Goal: Task Accomplishment & Management: Use online tool/utility

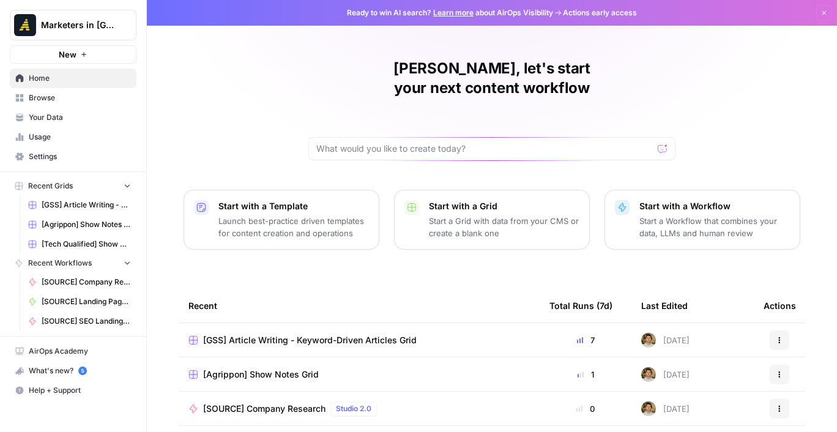
click at [85, 98] on span "Browse" at bounding box center [80, 97] width 102 height 11
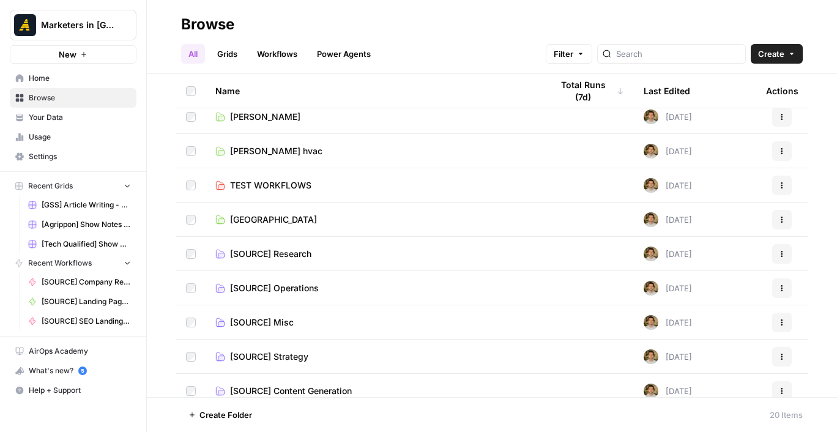
scroll to position [383, 0]
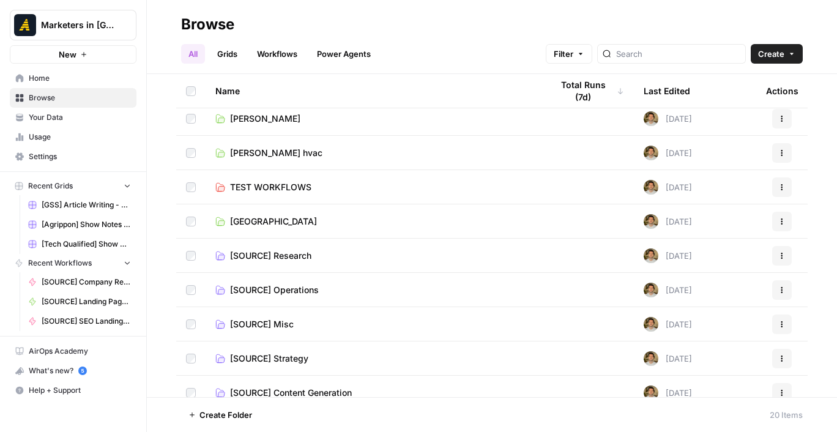
click at [248, 157] on span "Rod Miler hvac" at bounding box center [276, 153] width 92 height 12
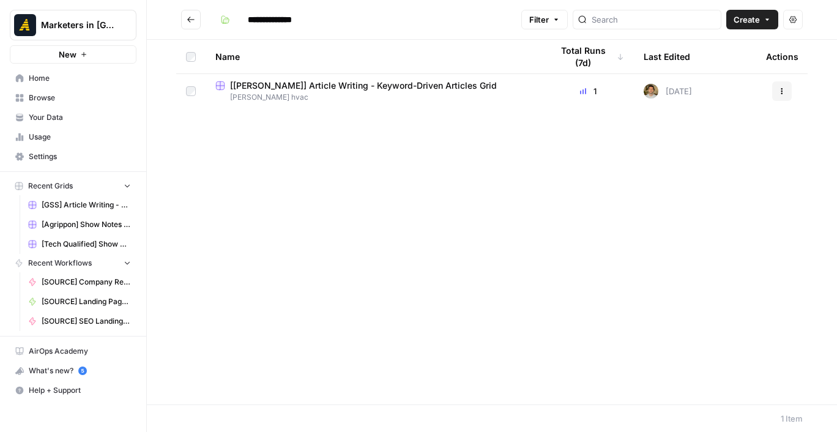
click at [336, 87] on span "[[PERSON_NAME]] Article Writing - Keyword-Driven Articles Grid" at bounding box center [363, 86] width 267 height 12
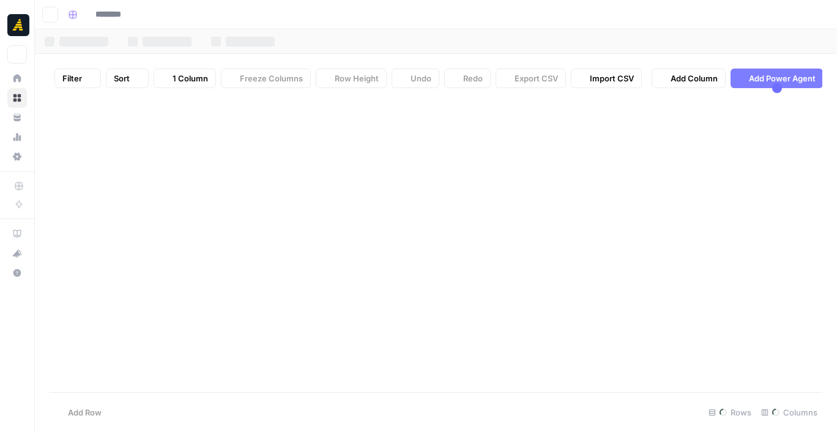
type input "**********"
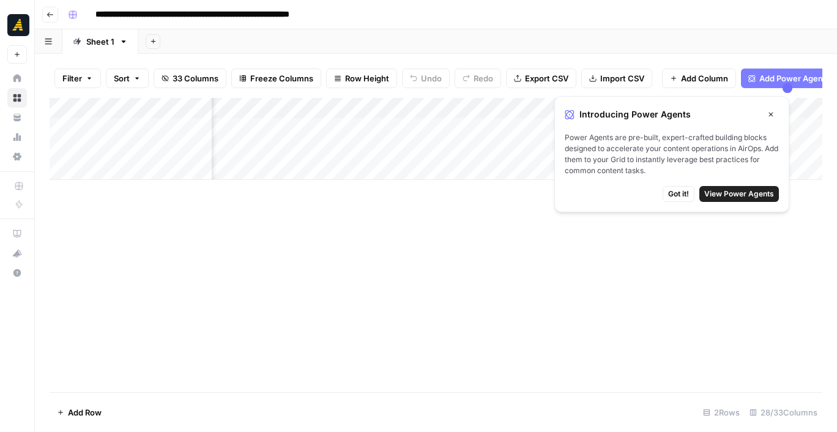
scroll to position [0, 644]
click at [483, 214] on div "Add Column" at bounding box center [436, 245] width 772 height 294
click at [766, 114] on button "Close" at bounding box center [771, 114] width 16 height 16
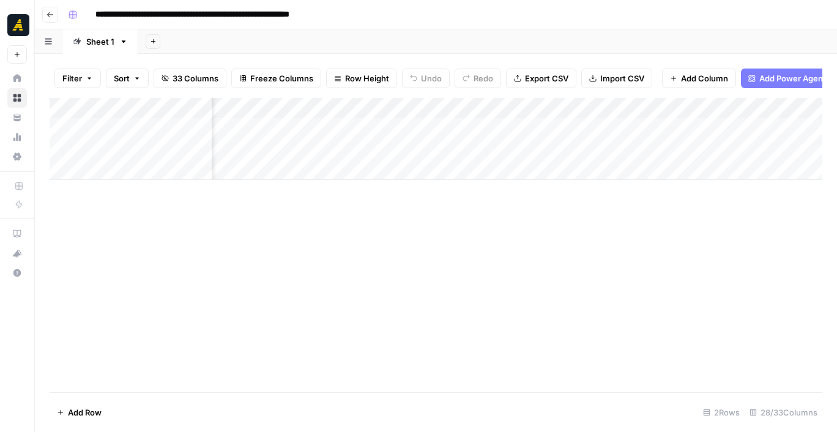
scroll to position [0, 692]
click at [616, 124] on div "Add Column" at bounding box center [436, 139] width 772 height 82
click at [692, 126] on div "Add Column" at bounding box center [436, 139] width 772 height 82
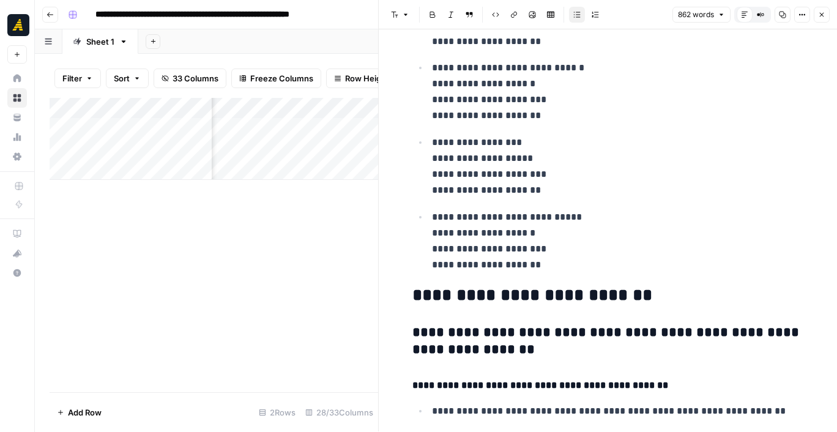
scroll to position [2196, 0]
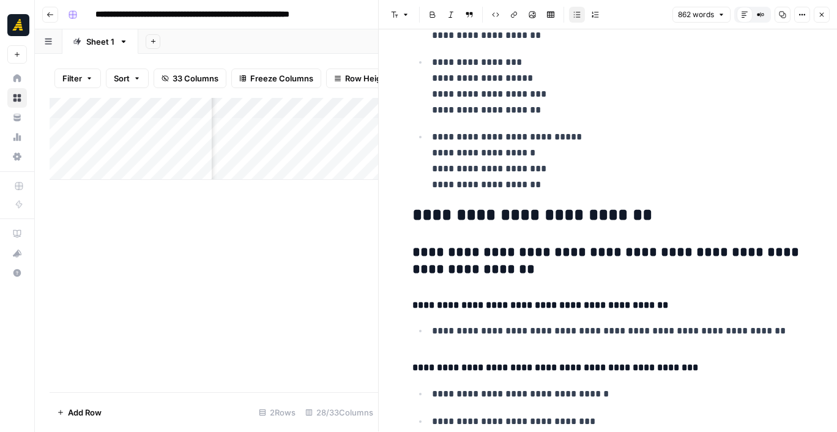
click at [347, 231] on div "Add Column" at bounding box center [214, 245] width 328 height 294
click at [823, 14] on icon "button" at bounding box center [821, 14] width 7 height 7
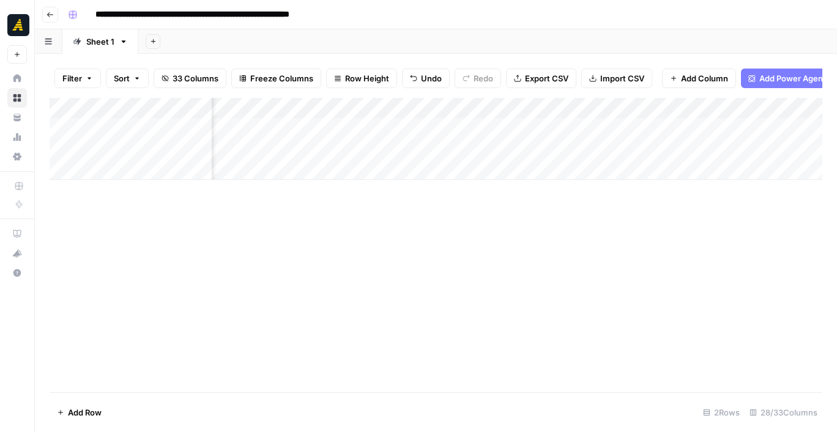
scroll to position [0, 682]
click at [423, 126] on div "Add Column" at bounding box center [436, 139] width 772 height 82
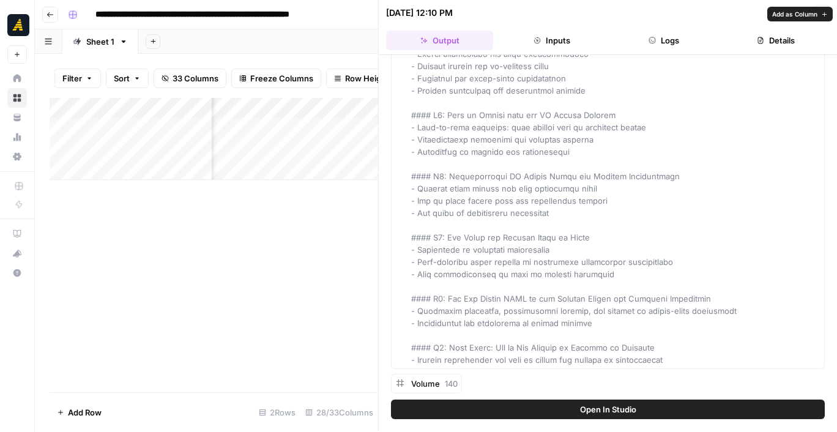
scroll to position [1655, 0]
click at [309, 228] on div "Add Column" at bounding box center [214, 245] width 328 height 294
click at [822, 17] on button "Close" at bounding box center [821, 13] width 16 height 16
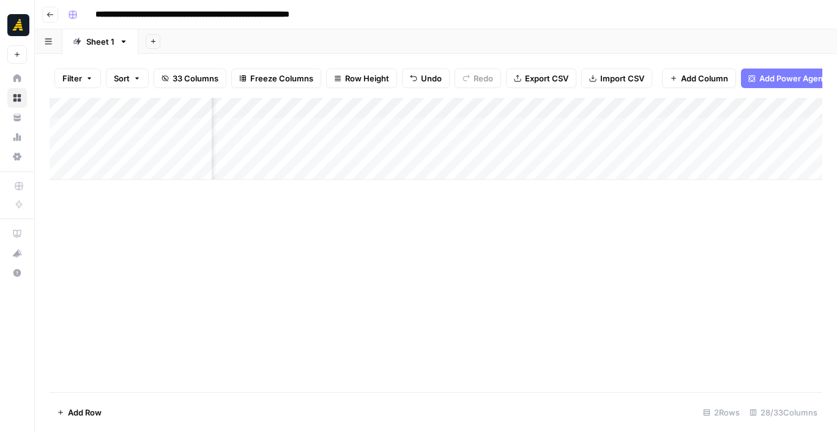
scroll to position [0, 1322]
click at [635, 122] on div "Add Column" at bounding box center [436, 139] width 772 height 82
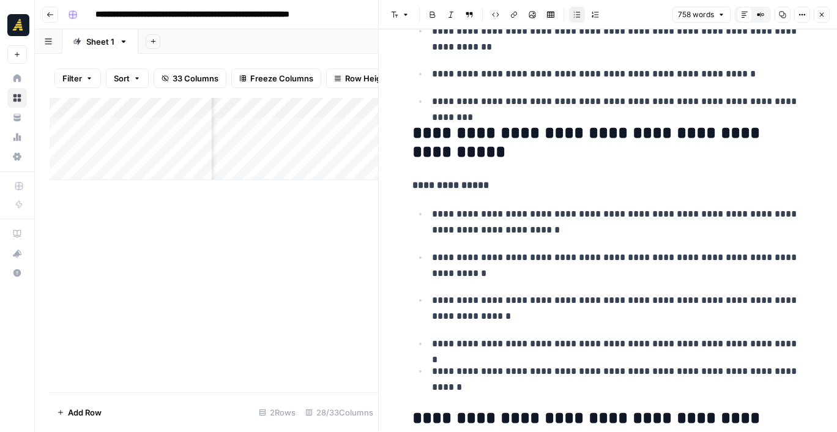
scroll to position [2106, 0]
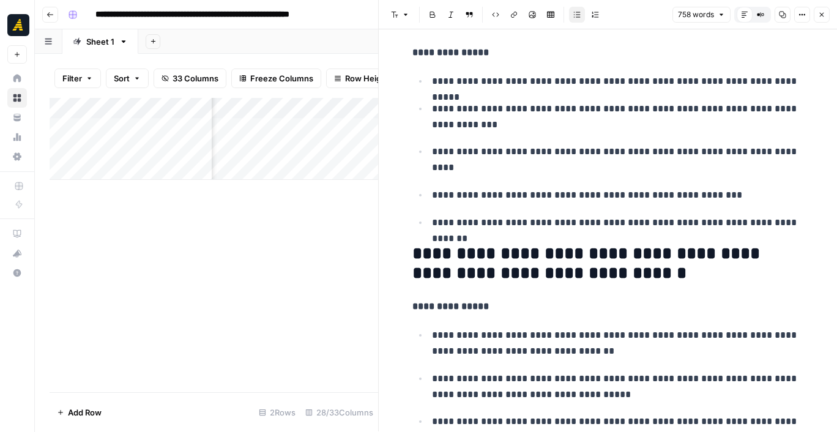
click at [819, 21] on button "Close" at bounding box center [821, 15] width 16 height 16
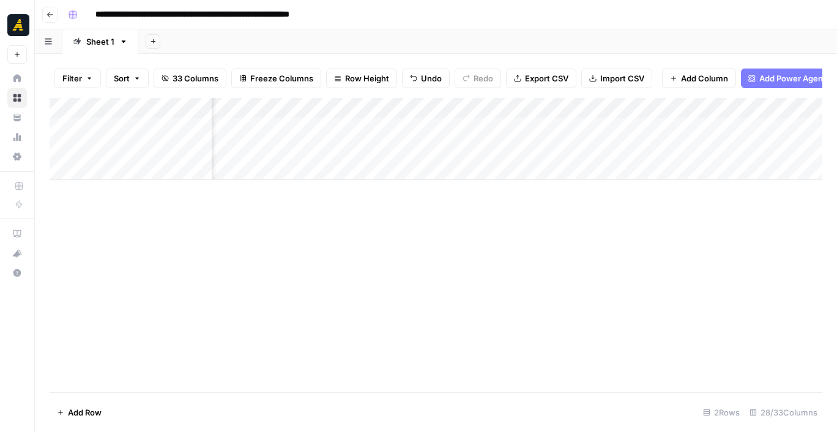
scroll to position [0, 1388]
click at [712, 177] on div "Add Column" at bounding box center [436, 245] width 772 height 294
click at [736, 125] on div "Add Column" at bounding box center [436, 139] width 772 height 82
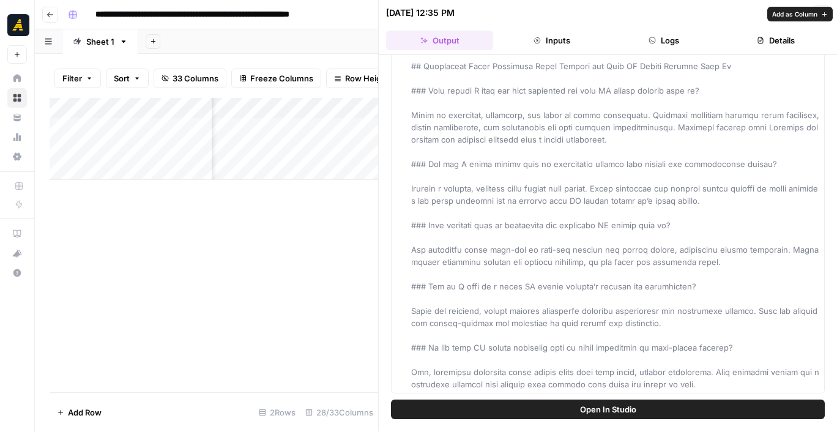
scroll to position [2610, 0]
click at [820, 12] on icon "button" at bounding box center [821, 12] width 7 height 7
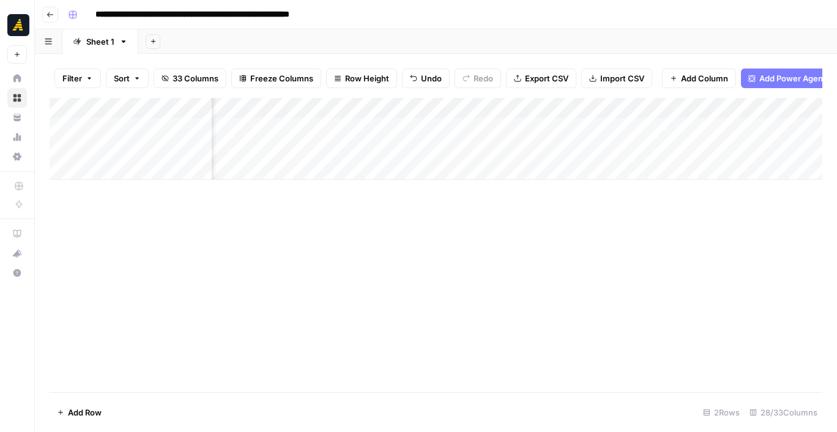
scroll to position [0, 1589]
click at [659, 124] on div "Add Column" at bounding box center [436, 139] width 772 height 82
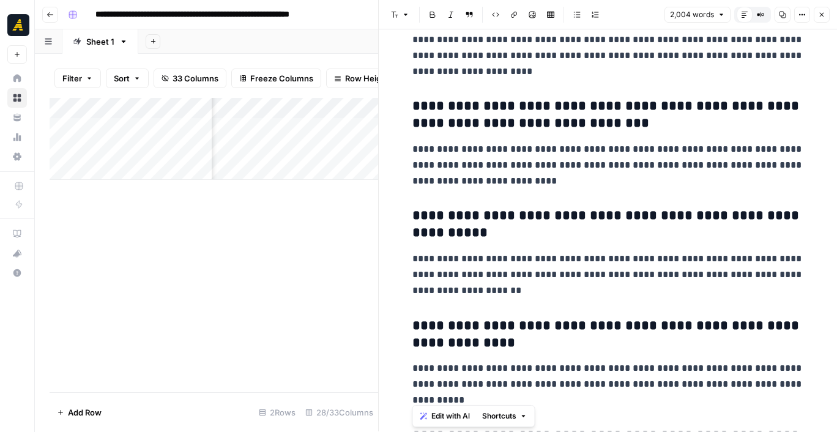
scroll to position [4206, 0]
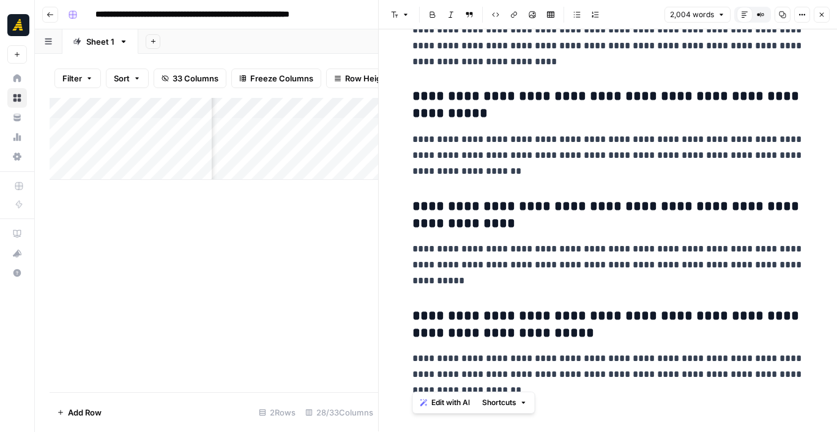
drag, startPoint x: 410, startPoint y: 64, endPoint x: 537, endPoint y: 381, distance: 341.7
copy div "**********"
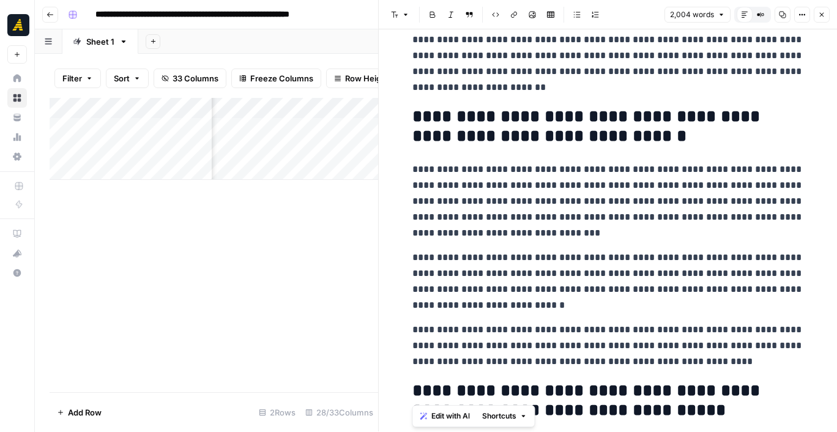
scroll to position [3619, 0]
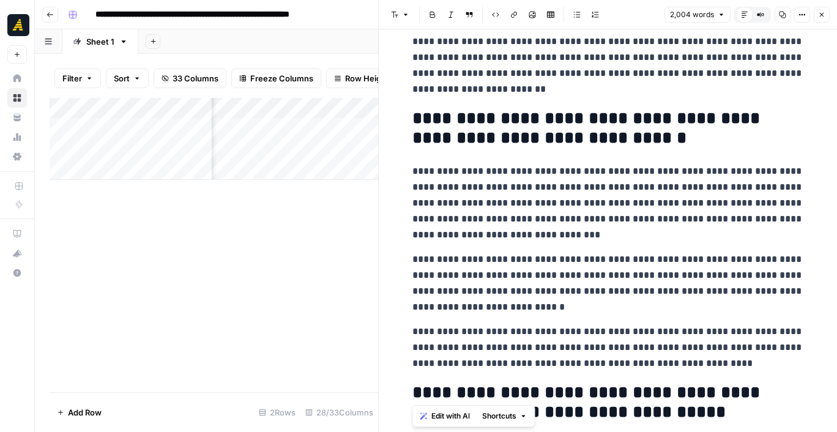
click at [558, 291] on p "**********" at bounding box center [607, 282] width 391 height 62
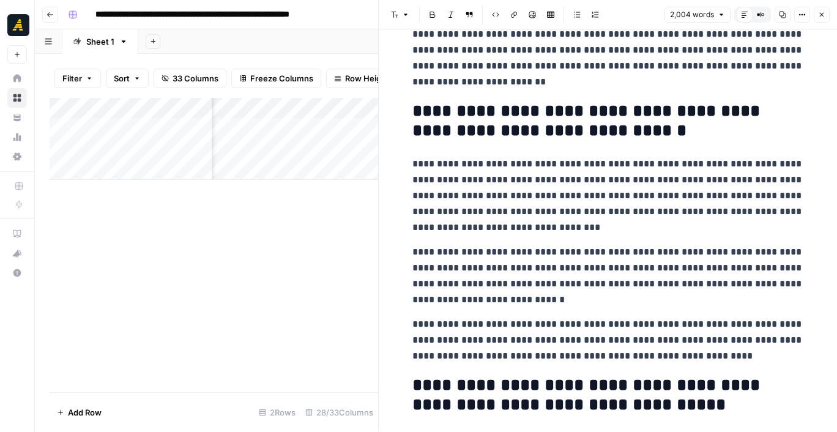
click at [819, 15] on icon "button" at bounding box center [821, 14] width 7 height 7
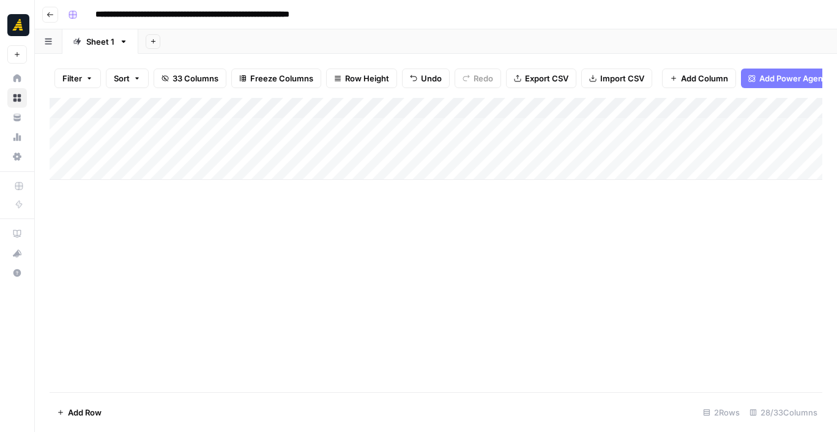
click at [161, 144] on div "Add Column" at bounding box center [436, 139] width 772 height 82
click at [192, 149] on div "Add Column" at bounding box center [436, 139] width 772 height 82
type textarea "**********"
click at [259, 124] on div "Add Column" at bounding box center [436, 139] width 772 height 82
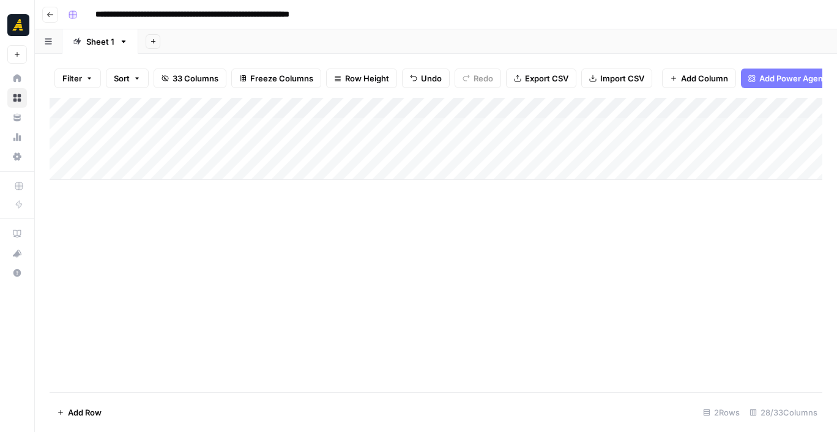
drag, startPoint x: 303, startPoint y: 132, endPoint x: 303, endPoint y: 147, distance: 15.3
click at [303, 147] on div "Add Column" at bounding box center [436, 139] width 772 height 82
drag, startPoint x: 432, startPoint y: 135, endPoint x: 694, endPoint y: 125, distance: 261.9
click at [694, 125] on div "Add Column" at bounding box center [436, 139] width 772 height 82
click at [722, 142] on div "Add Column" at bounding box center [436, 139] width 772 height 82
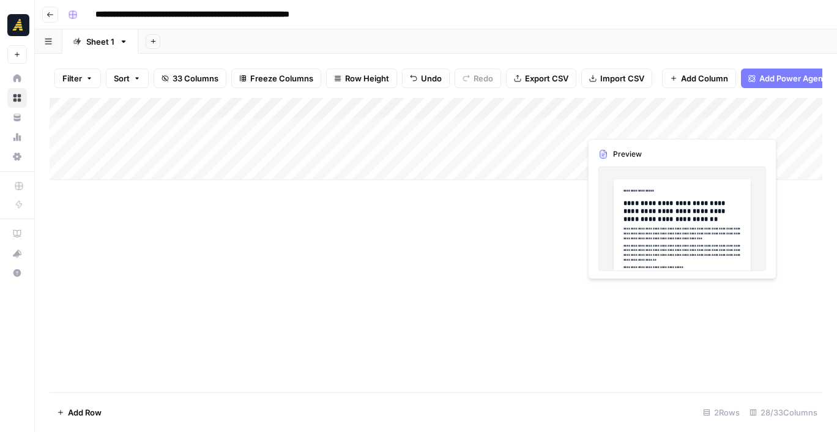
click at [793, 151] on div "Add Column" at bounding box center [436, 139] width 772 height 82
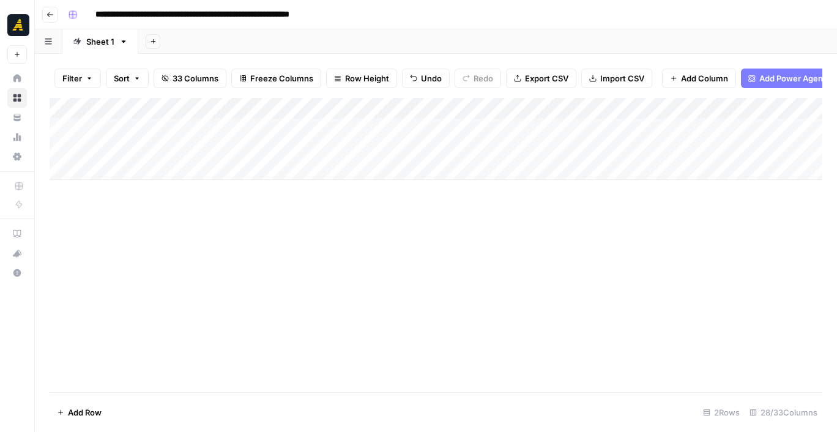
drag, startPoint x: 777, startPoint y: 127, endPoint x: 330, endPoint y: 121, distance: 447.1
click at [330, 121] on div "Add Column" at bounding box center [436, 139] width 772 height 82
drag, startPoint x: 781, startPoint y: 132, endPoint x: 781, endPoint y: 152, distance: 19.6
click at [781, 152] on div "Add Column" at bounding box center [436, 139] width 772 height 82
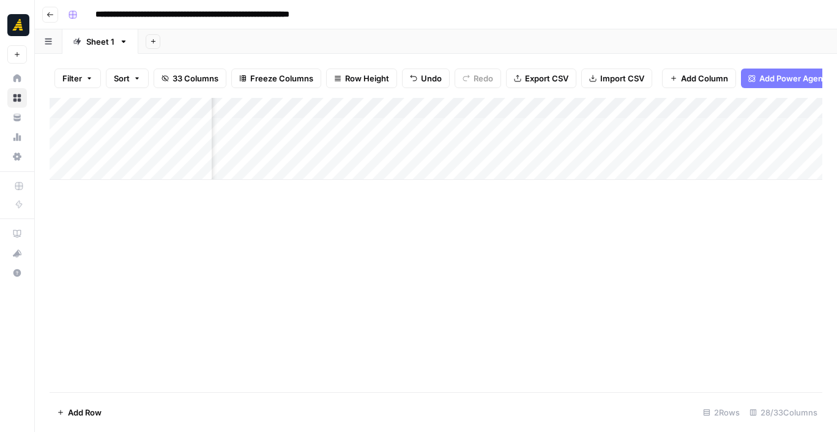
click at [443, 134] on div "Add Column" at bounding box center [436, 139] width 772 height 82
drag, startPoint x: 449, startPoint y: 133, endPoint x: 449, endPoint y: 147, distance: 13.5
click at [449, 147] on div "Add Column" at bounding box center [436, 139] width 772 height 82
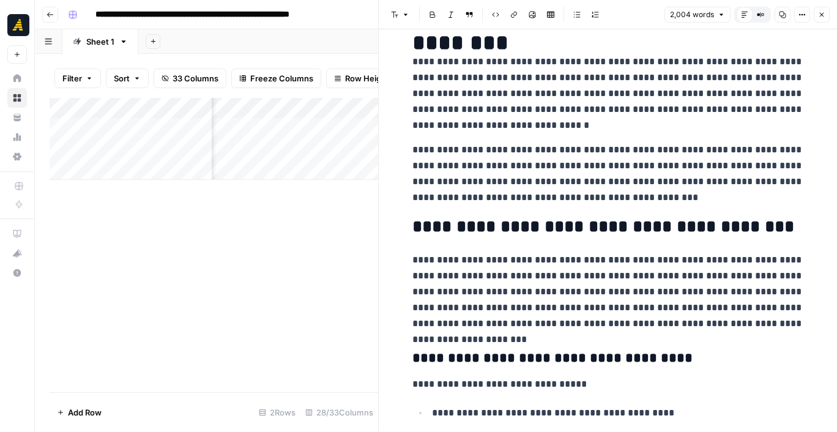
click at [53, 15] on span "Go back" at bounding box center [53, 14] width 1 height 1
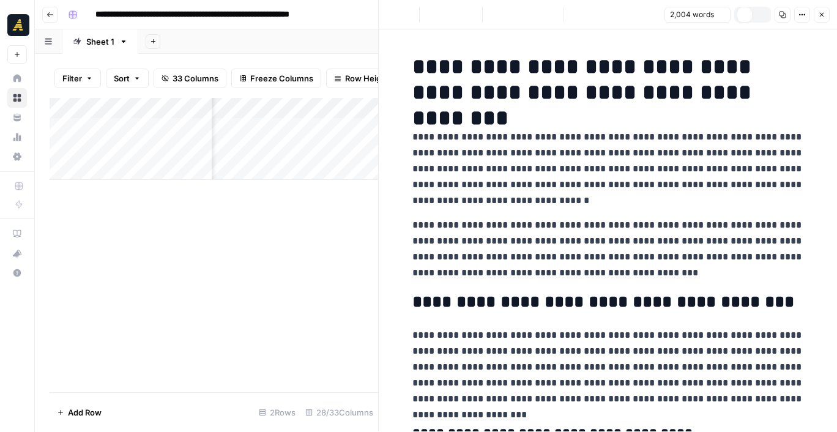
scroll to position [75, 0]
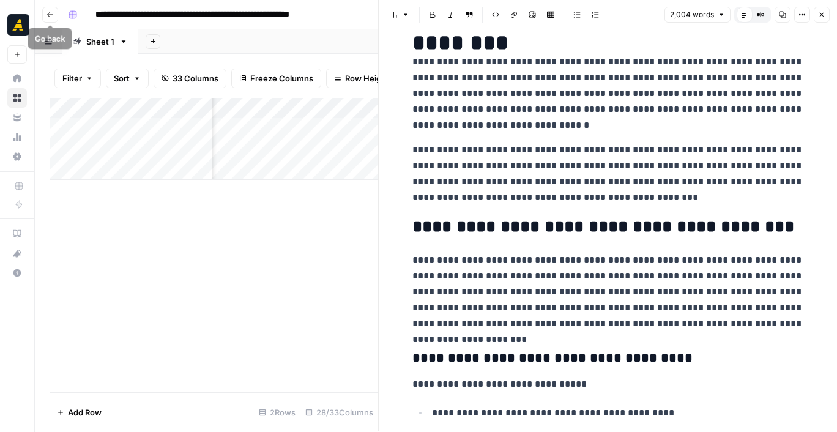
click at [48, 12] on icon "button" at bounding box center [49, 14] width 7 height 7
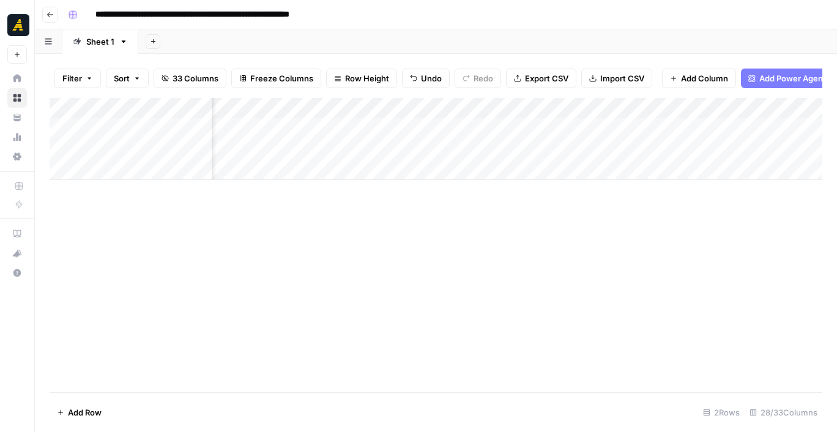
scroll to position [0, 574]
click at [374, 144] on div "Add Column" at bounding box center [436, 139] width 772 height 82
click at [525, 146] on div "Add Column" at bounding box center [436, 139] width 772 height 82
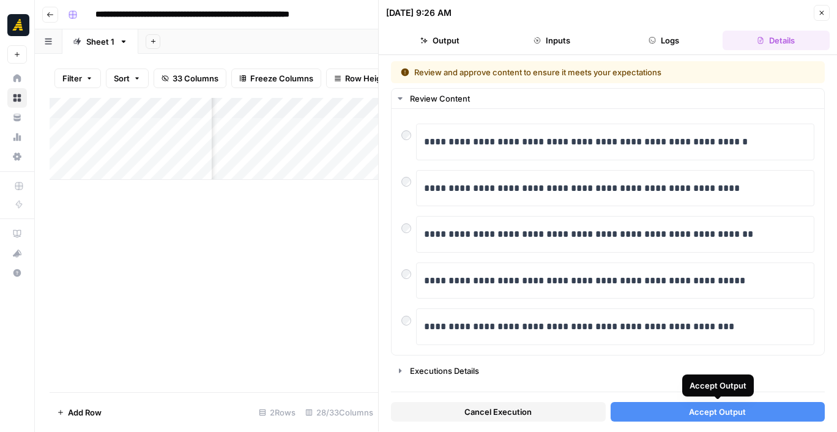
click at [699, 416] on span "Accept Output" at bounding box center [717, 411] width 57 height 12
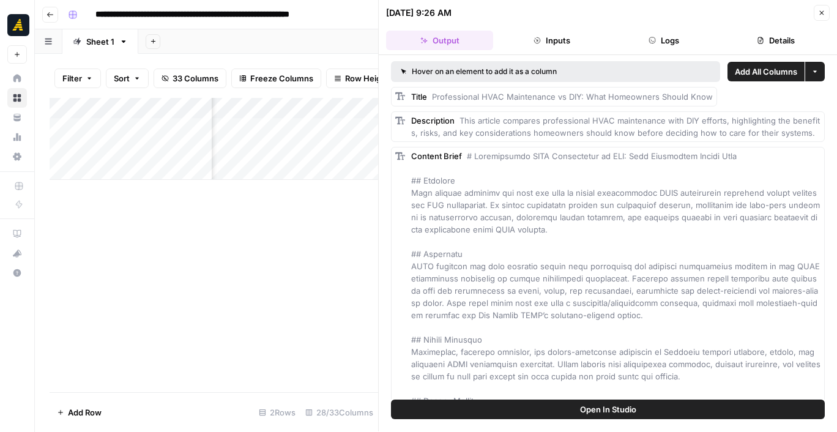
click at [818, 13] on icon "button" at bounding box center [821, 12] width 7 height 7
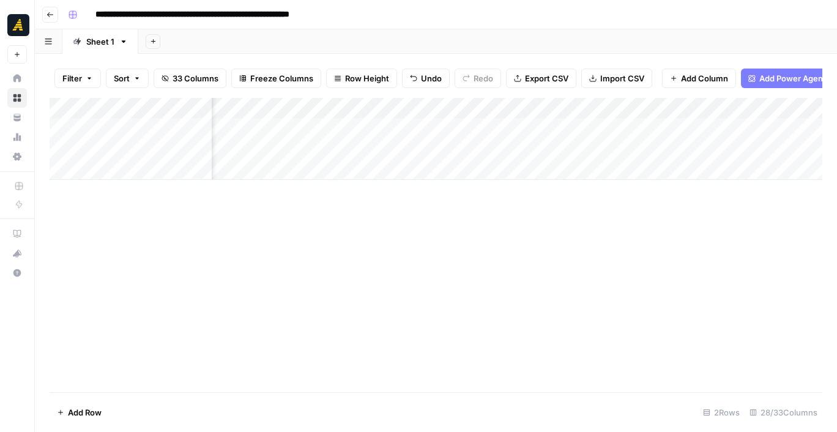
scroll to position [0, 989]
click at [462, 146] on div "Add Column" at bounding box center [436, 139] width 772 height 82
click at [646, 144] on div "Add Column" at bounding box center [436, 139] width 772 height 82
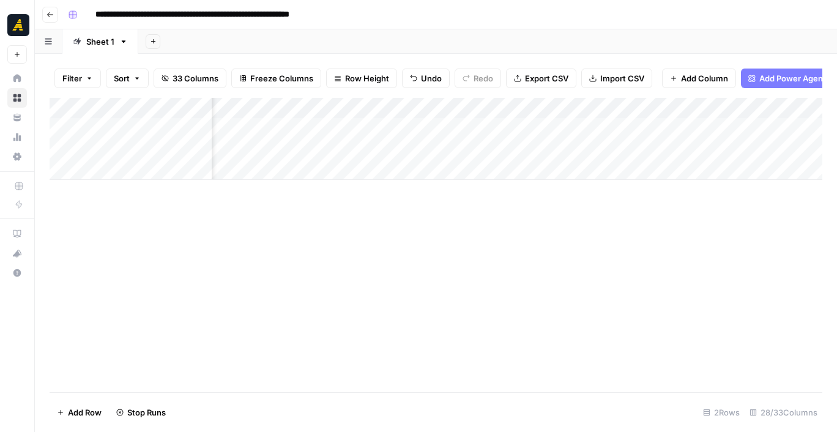
click at [644, 144] on div "Add Column" at bounding box center [436, 139] width 772 height 82
click at [429, 150] on div "Add Column" at bounding box center [436, 139] width 772 height 82
click at [392, 149] on div at bounding box center [427, 145] width 169 height 23
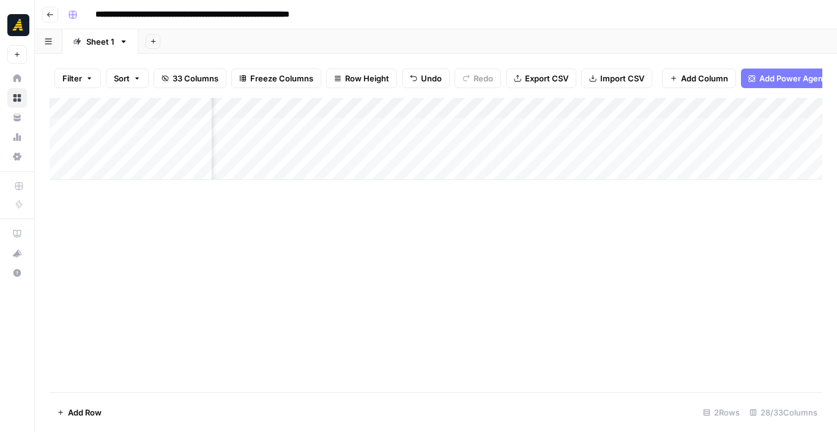
scroll to position [0, 1966]
click at [511, 147] on div at bounding box center [427, 145] width 169 height 23
click at [317, 146] on div "Add Column" at bounding box center [436, 139] width 772 height 82
click at [338, 142] on div "Add Column" at bounding box center [436, 139] width 772 height 82
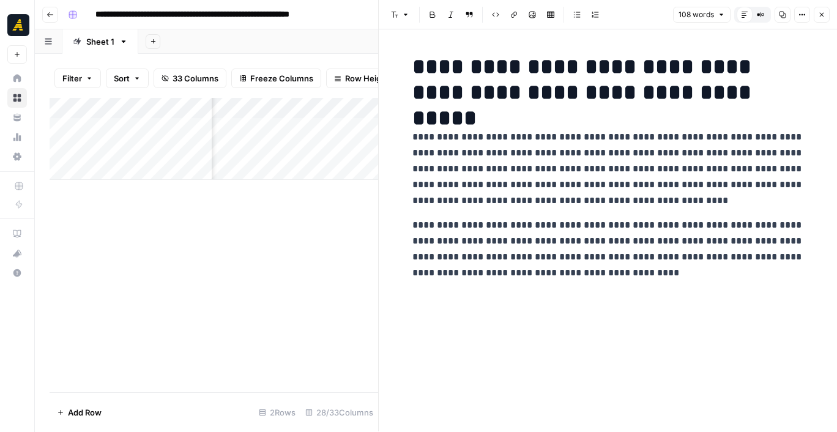
click at [303, 208] on div "Add Column" at bounding box center [214, 245] width 328 height 294
click at [824, 15] on button "Close" at bounding box center [821, 15] width 16 height 16
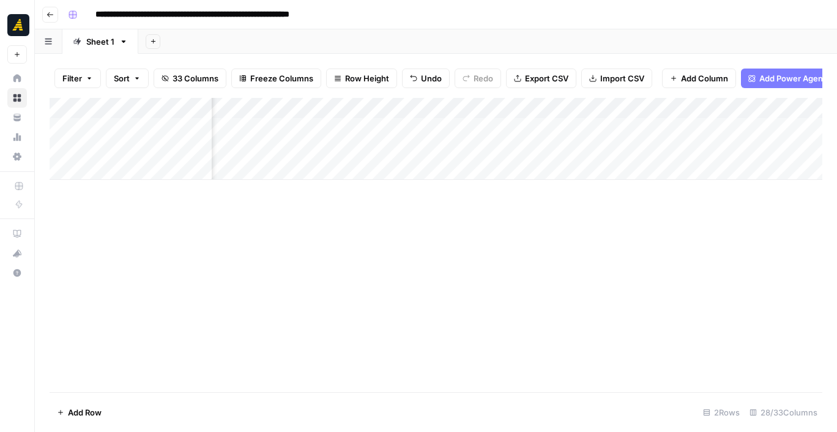
click at [498, 150] on div "Add Column" at bounding box center [436, 139] width 772 height 82
click at [551, 145] on div "Add Column" at bounding box center [436, 139] width 772 height 82
click at [464, 133] on div "Add Column" at bounding box center [436, 139] width 772 height 82
click at [413, 115] on div "Add Column" at bounding box center [436, 139] width 772 height 82
click at [453, 125] on div "Add Column" at bounding box center [436, 139] width 772 height 82
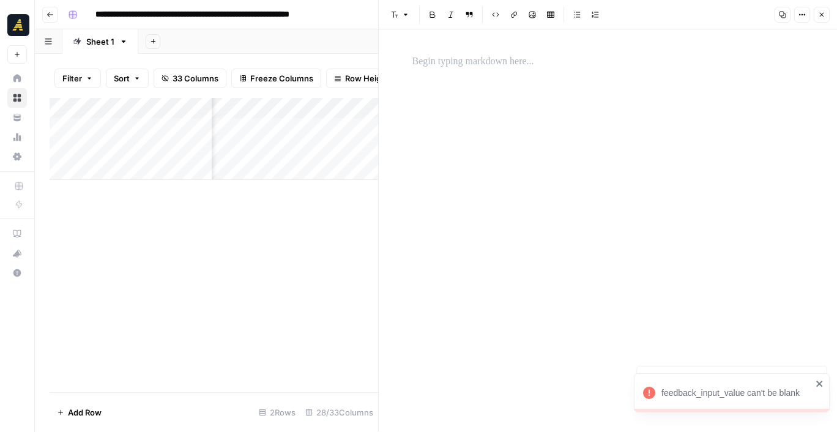
click at [822, 16] on icon "button" at bounding box center [821, 14] width 7 height 7
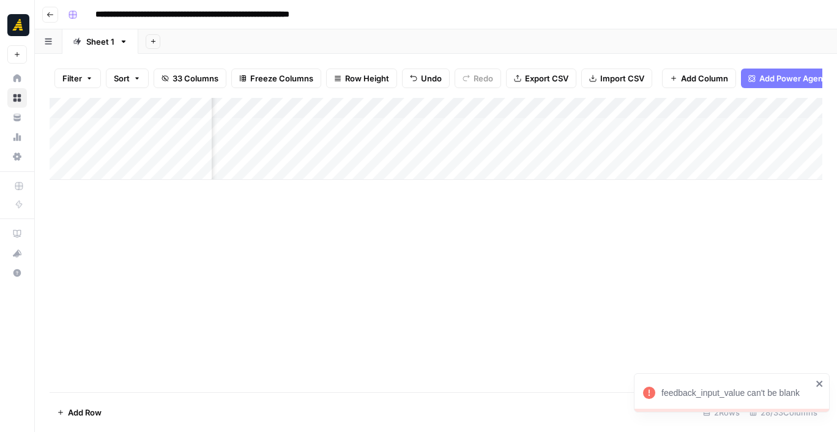
click at [416, 147] on div "Add Column" at bounding box center [436, 139] width 772 height 82
click at [451, 146] on div "Add Column" at bounding box center [436, 139] width 772 height 82
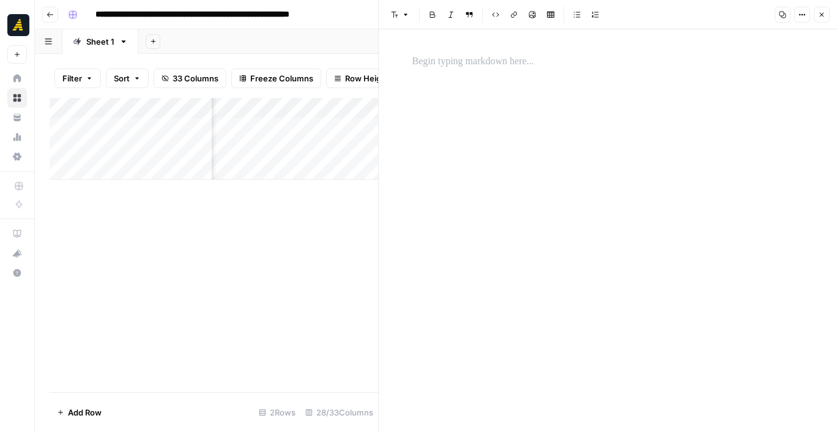
click at [830, 15] on header "Font style Bold Italic Block quote Code block Link Image Insert Table Bulleted …" at bounding box center [608, 14] width 458 height 29
click at [826, 15] on button "Close" at bounding box center [821, 15] width 16 height 16
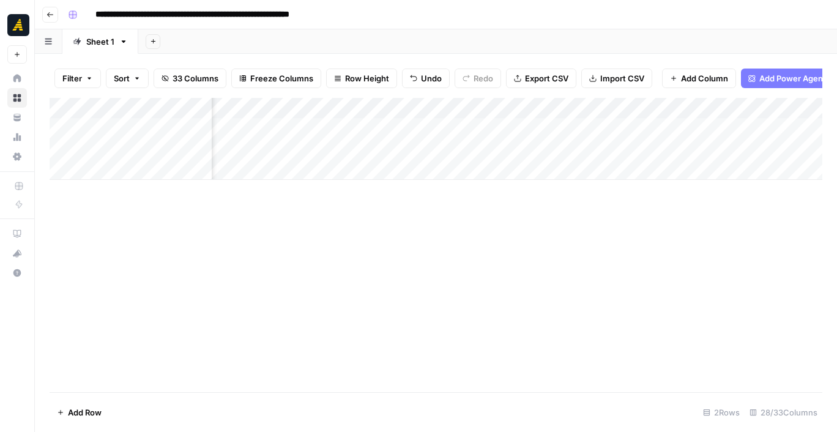
click at [553, 142] on div "Add Column" at bounding box center [436, 139] width 772 height 82
click at [384, 161] on div "Add Column" at bounding box center [436, 139] width 772 height 82
click at [391, 138] on div "Add Column" at bounding box center [436, 149] width 772 height 103
click at [419, 147] on div "Add Column" at bounding box center [436, 149] width 772 height 103
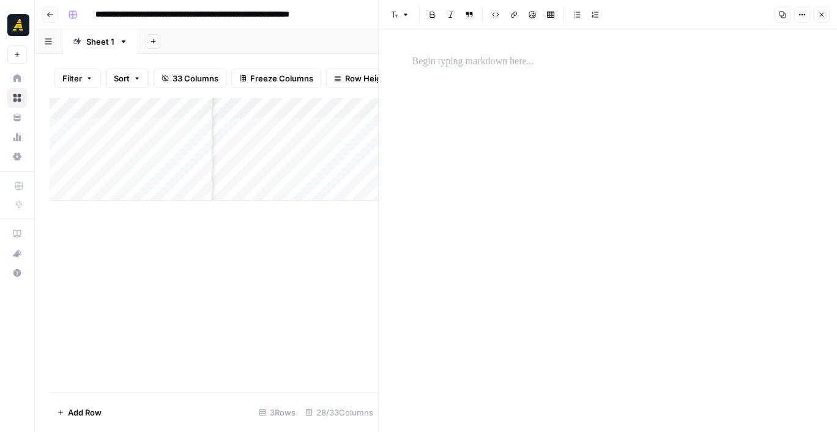
click at [487, 66] on p at bounding box center [607, 62] width 391 height 16
click at [353, 182] on div "Add Column" at bounding box center [214, 149] width 328 height 103
click at [821, 10] on button "Close" at bounding box center [821, 15] width 16 height 16
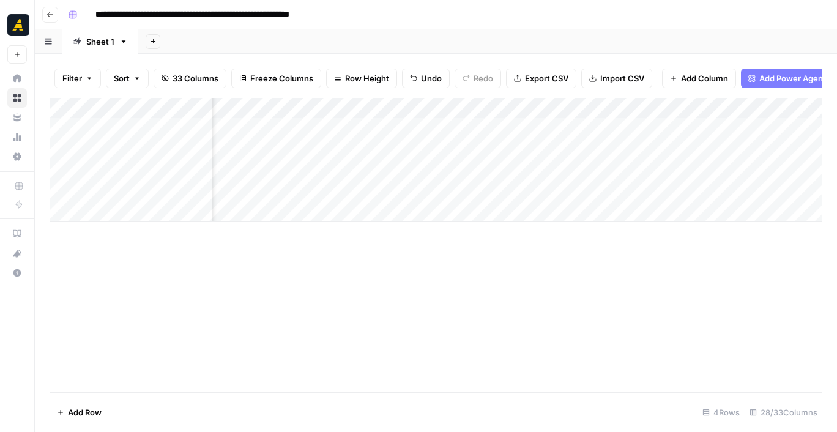
click at [470, 145] on div "Add Column" at bounding box center [436, 160] width 772 height 124
click at [61, 167] on div "Add Column" at bounding box center [436, 160] width 772 height 124
click at [61, 185] on div "Add Column" at bounding box center [436, 160] width 772 height 124
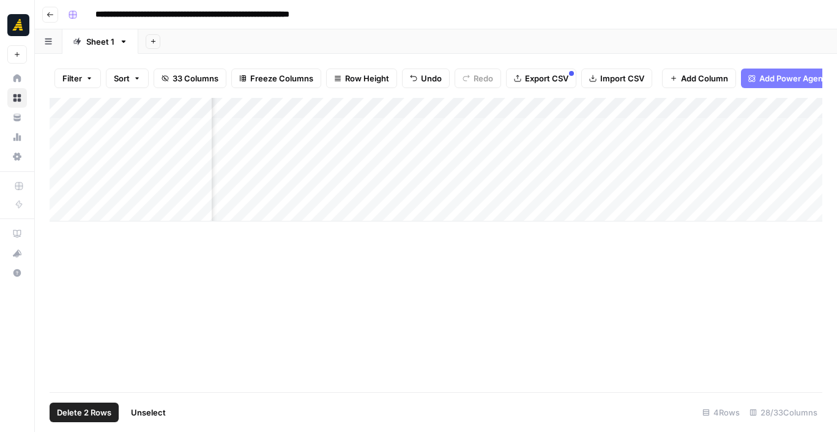
click at [62, 166] on div "Add Column" at bounding box center [436, 160] width 772 height 124
click at [63, 186] on div "Add Column" at bounding box center [436, 160] width 772 height 124
click at [137, 147] on div "Add Column" at bounding box center [436, 160] width 772 height 124
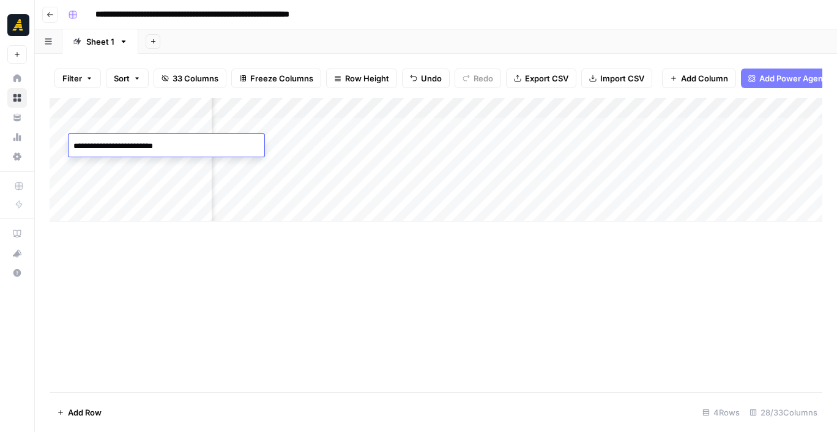
click at [137, 147] on textarea "**********" at bounding box center [166, 146] width 196 height 17
click at [524, 244] on div "Add Column" at bounding box center [436, 245] width 772 height 294
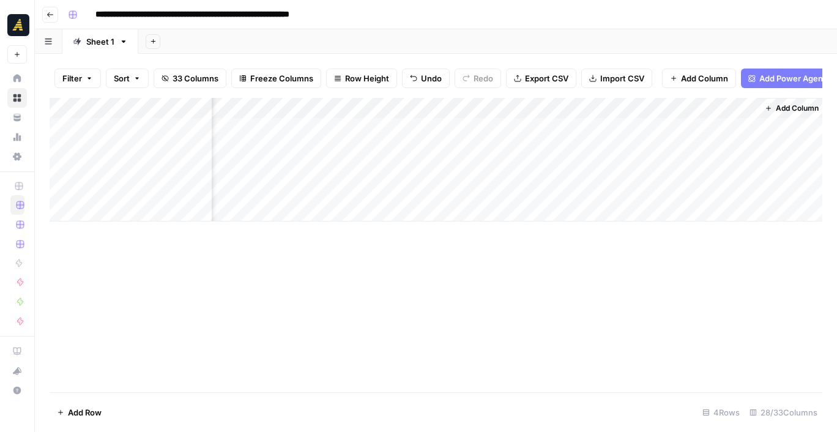
click at [524, 244] on div "Add Column" at bounding box center [436, 245] width 772 height 294
click at [254, 276] on div "Add Column" at bounding box center [436, 245] width 772 height 294
click at [532, 145] on div "Add Column" at bounding box center [436, 160] width 772 height 124
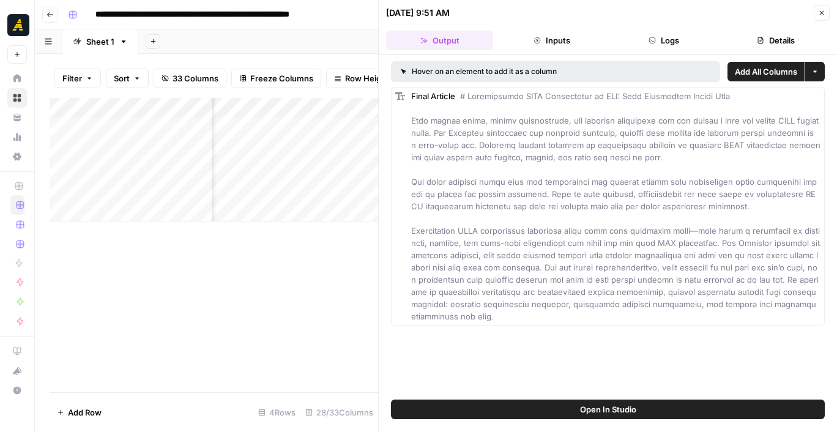
click at [818, 9] on icon "button" at bounding box center [821, 12] width 7 height 7
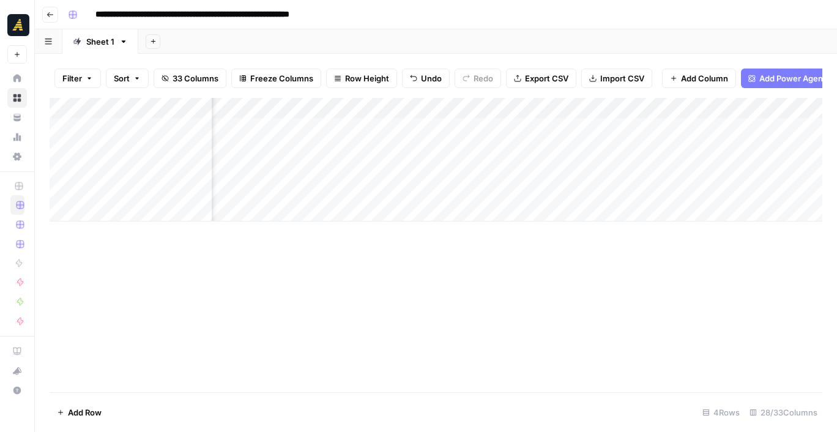
scroll to position [0, 2076]
click at [624, 147] on div "Add Column" at bounding box center [436, 160] width 772 height 124
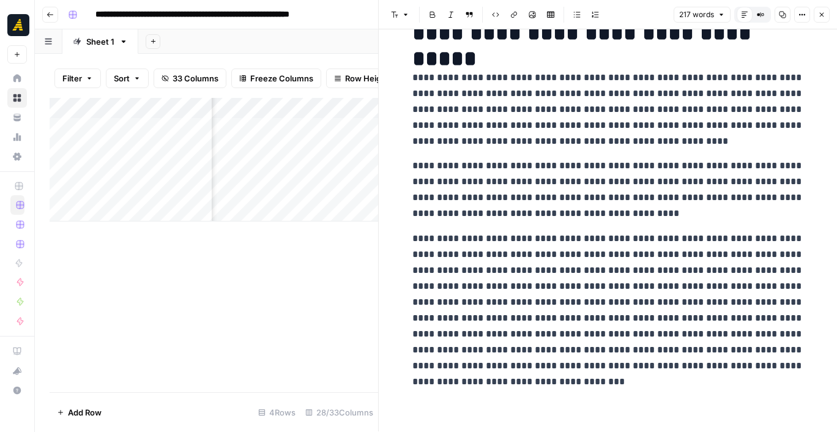
click at [822, 12] on icon "button" at bounding box center [821, 14] width 7 height 7
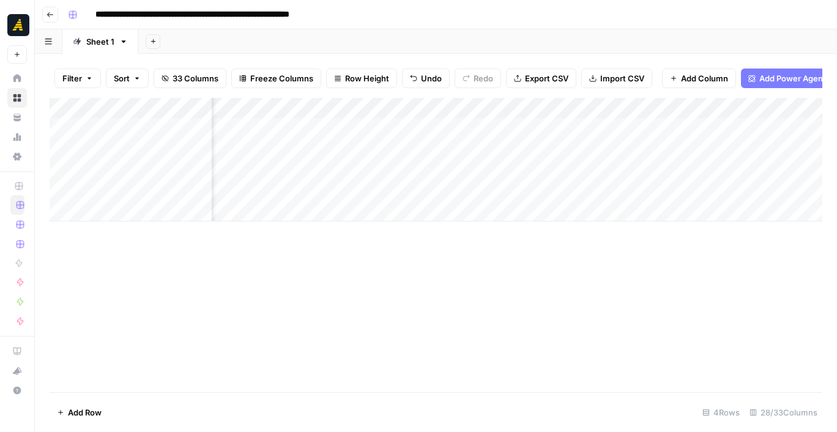
scroll to position [0, 1200]
click at [721, 122] on div "Add Column" at bounding box center [436, 160] width 772 height 124
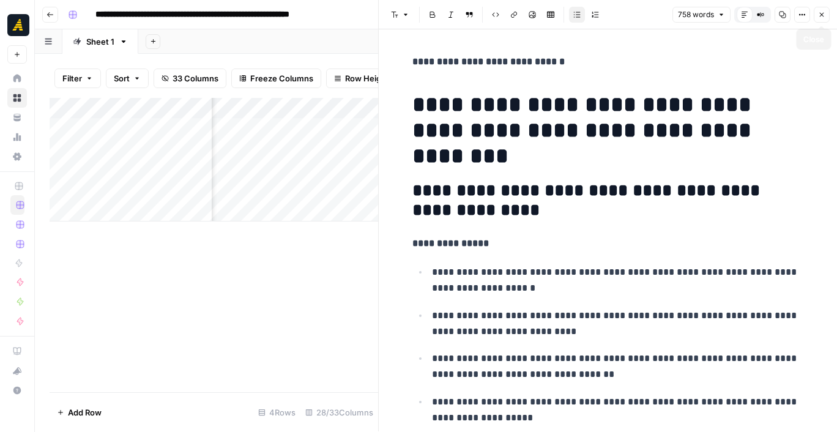
click at [816, 16] on button "Close" at bounding box center [821, 15] width 16 height 16
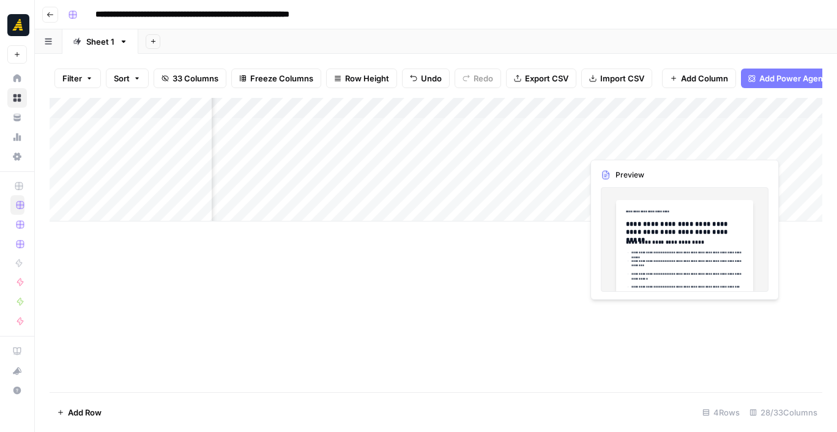
click at [730, 144] on div "Add Column" at bounding box center [436, 160] width 772 height 124
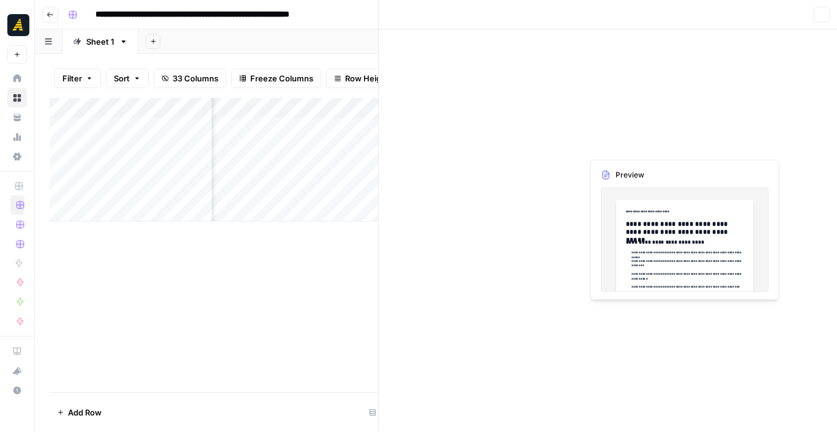
click at [730, 144] on div at bounding box center [718, 145] width 136 height 23
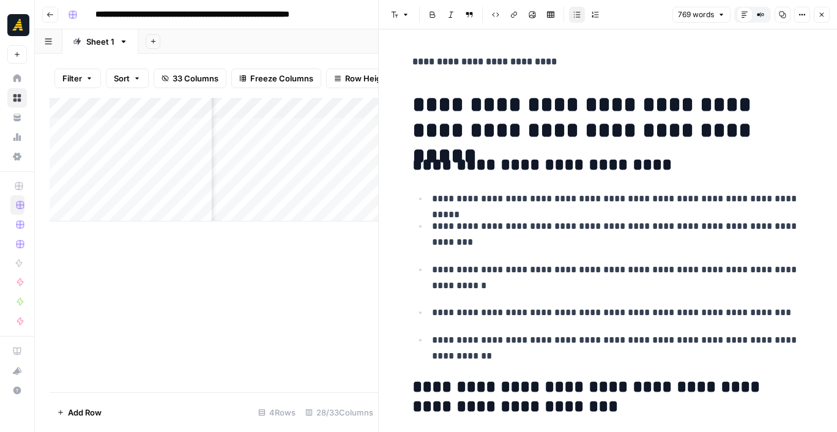
click at [827, 15] on button "Close" at bounding box center [821, 15] width 16 height 16
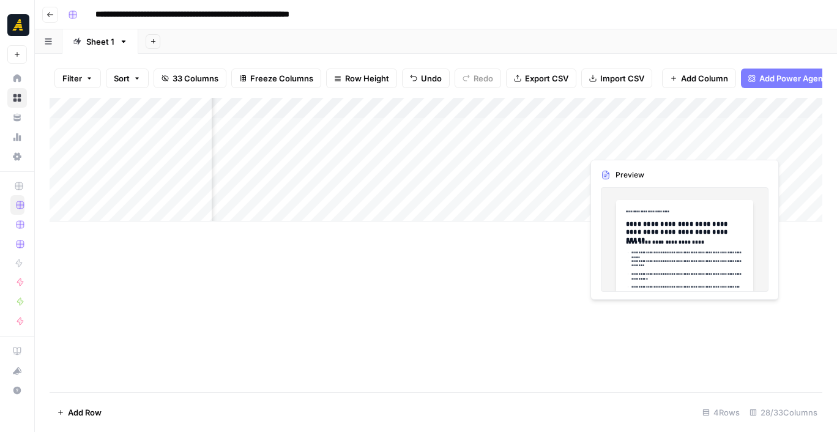
click at [719, 141] on div "Add Column" at bounding box center [436, 160] width 772 height 124
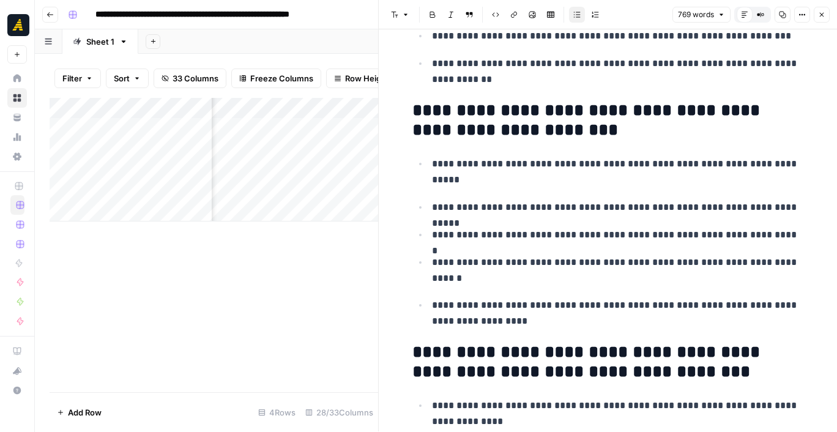
click at [818, 19] on button "Close" at bounding box center [821, 15] width 16 height 16
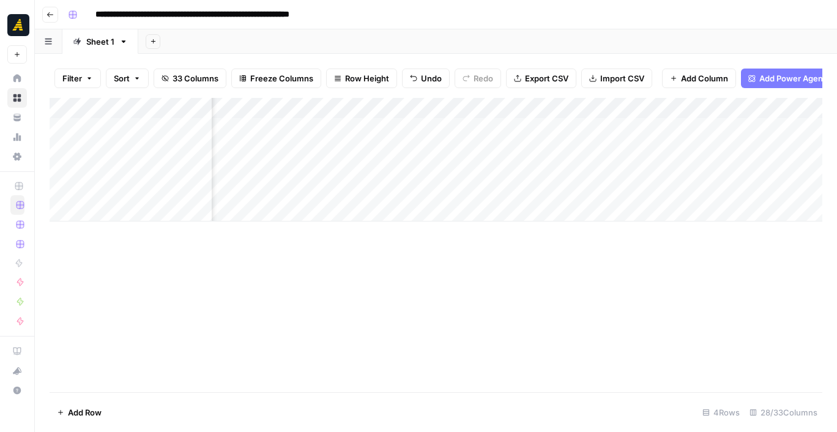
scroll to position [0, 1582]
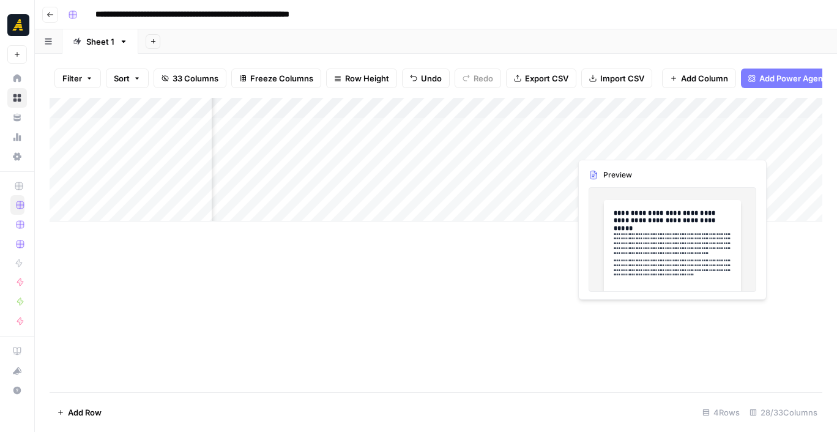
click at [622, 148] on div "Add Column" at bounding box center [436, 160] width 772 height 124
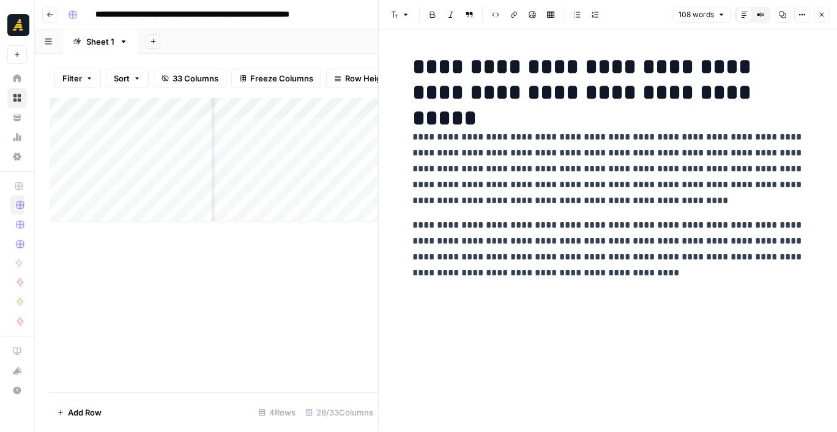
click at [826, 16] on button "Close" at bounding box center [821, 15] width 16 height 16
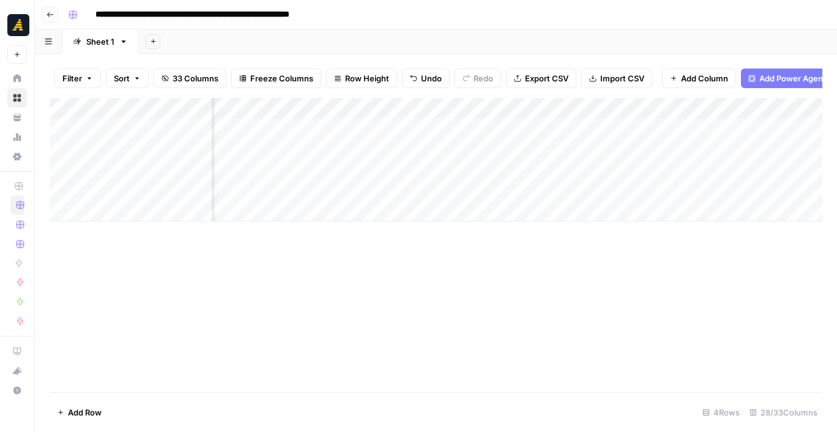
click at [440, 143] on div "Add Column" at bounding box center [436, 160] width 772 height 124
click at [546, 142] on div "Add Column" at bounding box center [436, 160] width 772 height 124
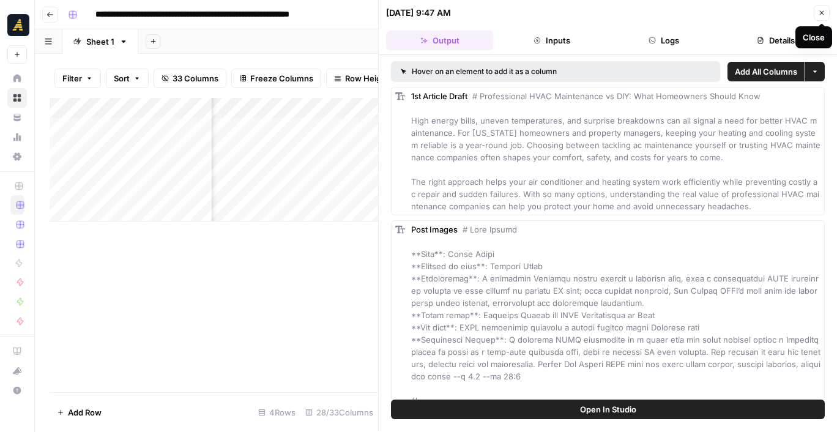
click at [819, 10] on icon "button" at bounding box center [821, 12] width 7 height 7
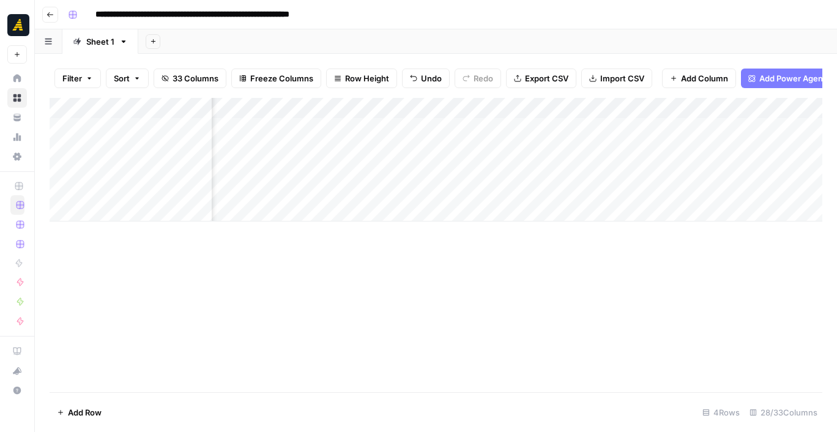
scroll to position [0, 1656]
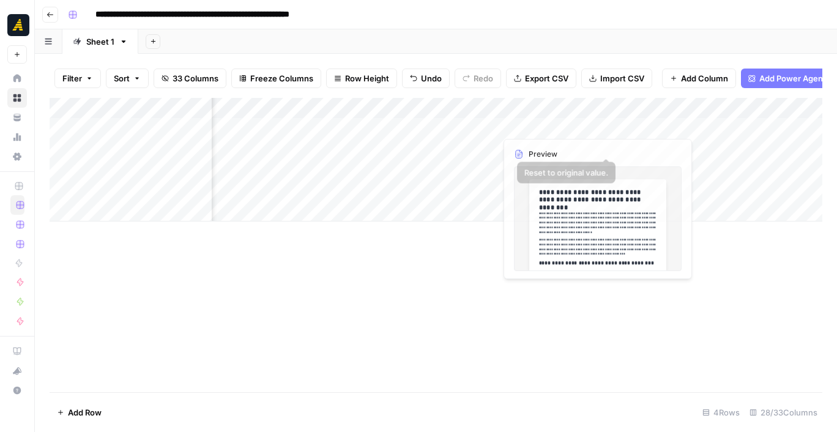
click at [642, 152] on div "Add Column" at bounding box center [436, 160] width 772 height 124
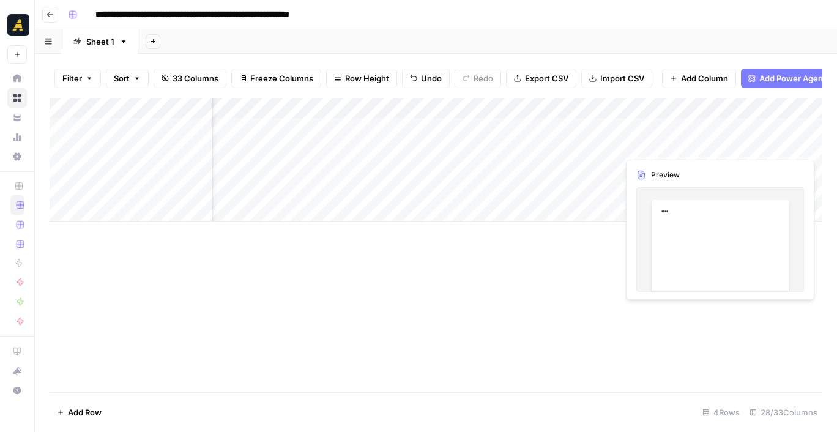
click at [642, 150] on div "Add Column" at bounding box center [436, 160] width 772 height 124
click at [642, 150] on div at bounding box center [674, 145] width 112 height 23
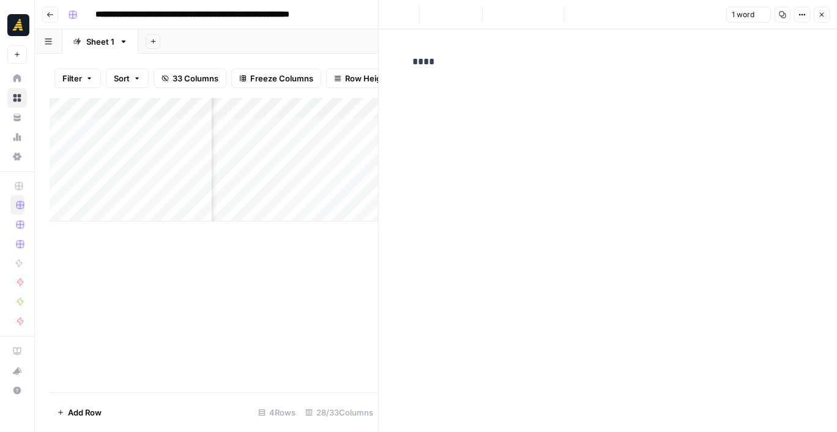
click at [453, 69] on div "****" at bounding box center [608, 62] width 406 height 26
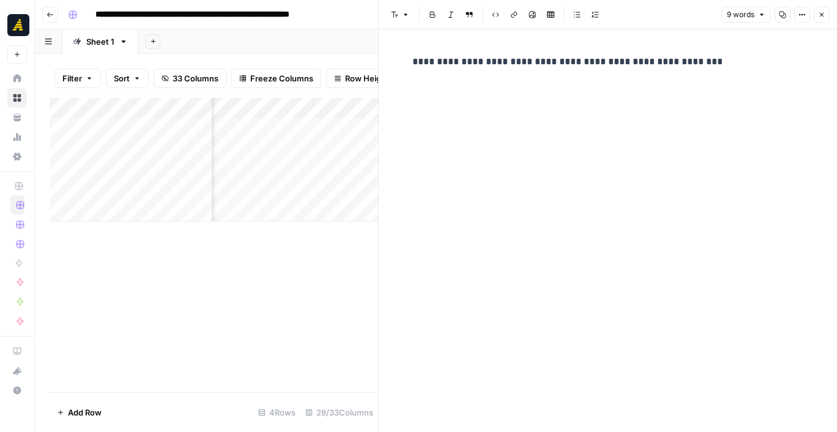
click at [824, 17] on icon "button" at bounding box center [821, 14] width 7 height 7
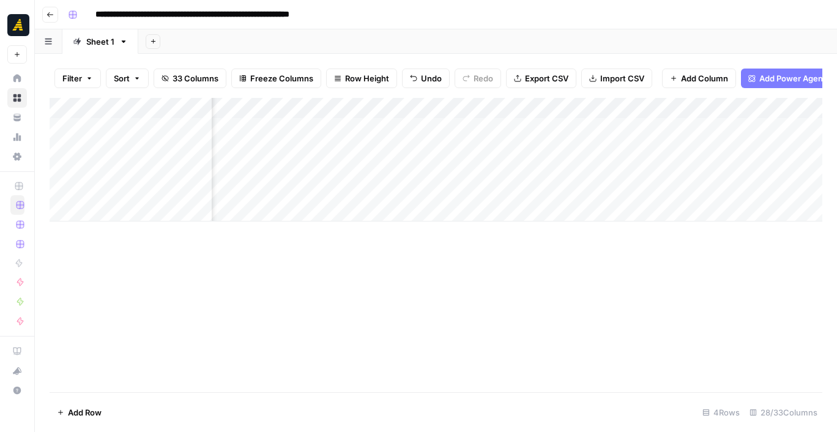
scroll to position [0, 1895]
click at [662, 144] on div "Add Column" at bounding box center [436, 160] width 772 height 124
click at [645, 144] on div "Add Column" at bounding box center [436, 160] width 772 height 124
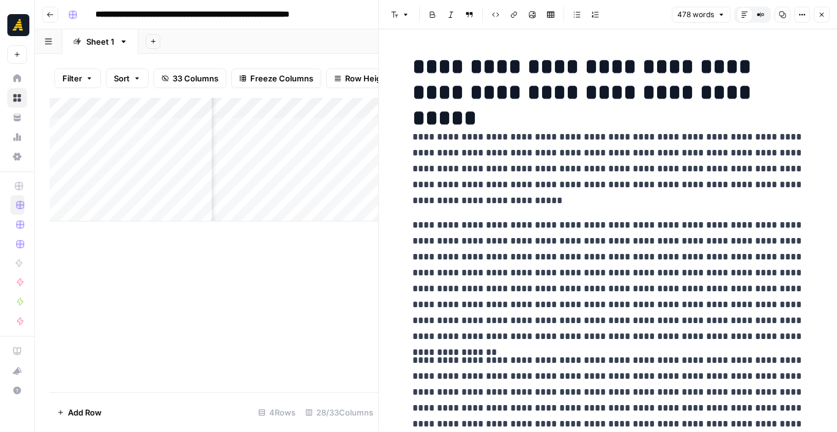
click at [298, 152] on div "Add Column" at bounding box center [214, 160] width 328 height 124
click at [821, 13] on icon "button" at bounding box center [821, 14] width 7 height 7
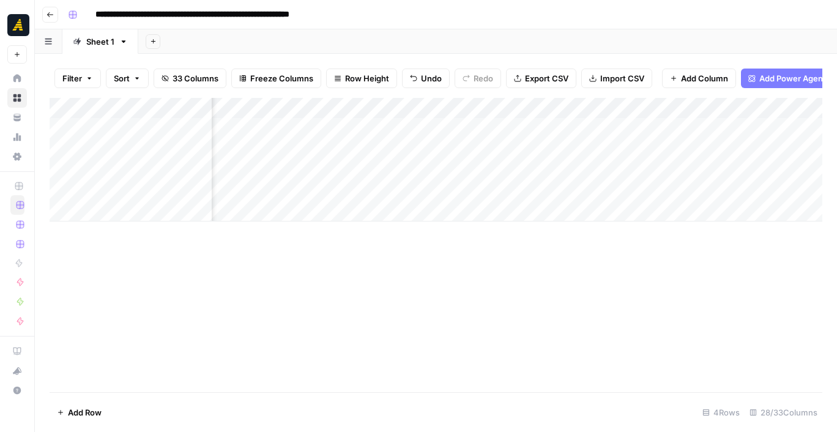
scroll to position [0, 1575]
click at [382, 144] on div "Add Column" at bounding box center [436, 160] width 772 height 124
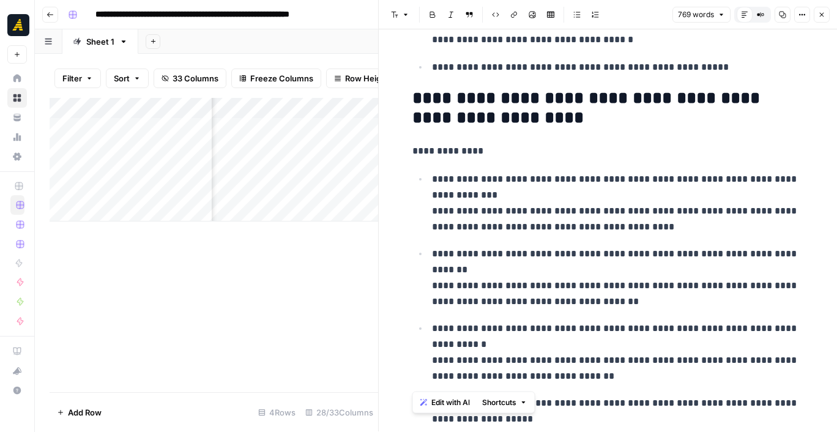
scroll to position [2276, 0]
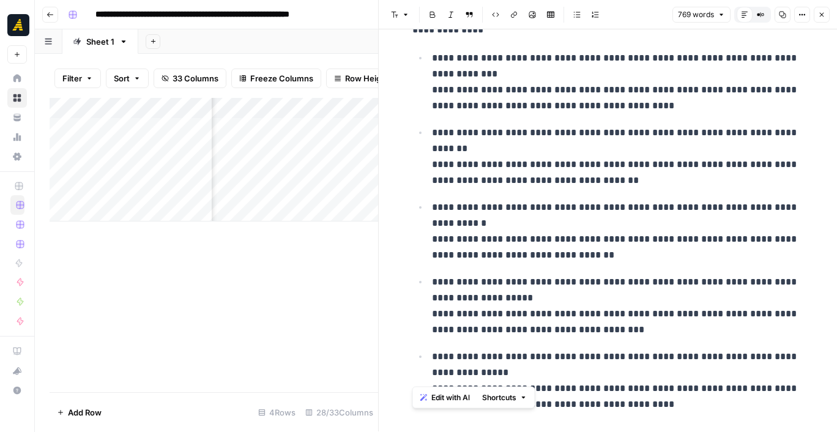
drag, startPoint x: 415, startPoint y: 105, endPoint x: 663, endPoint y: 393, distance: 379.9
copy div "**********"
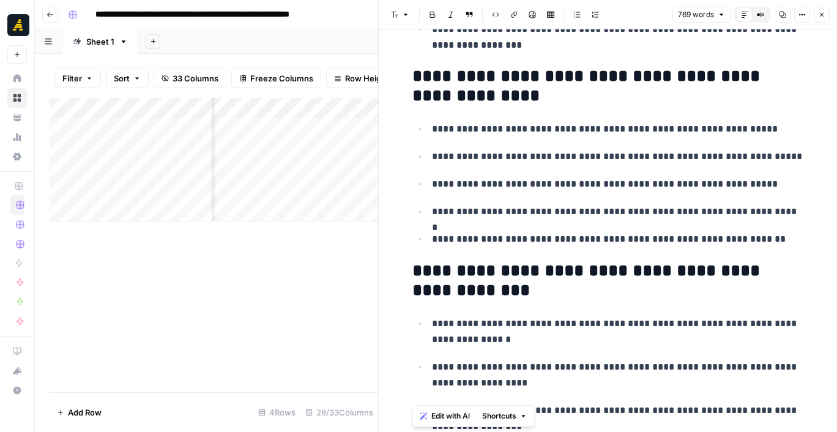
scroll to position [1643, 0]
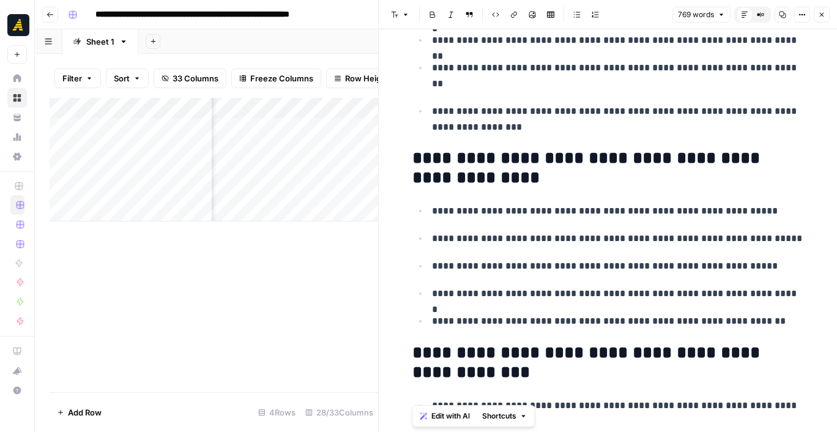
click at [826, 10] on button "Close" at bounding box center [821, 15] width 16 height 16
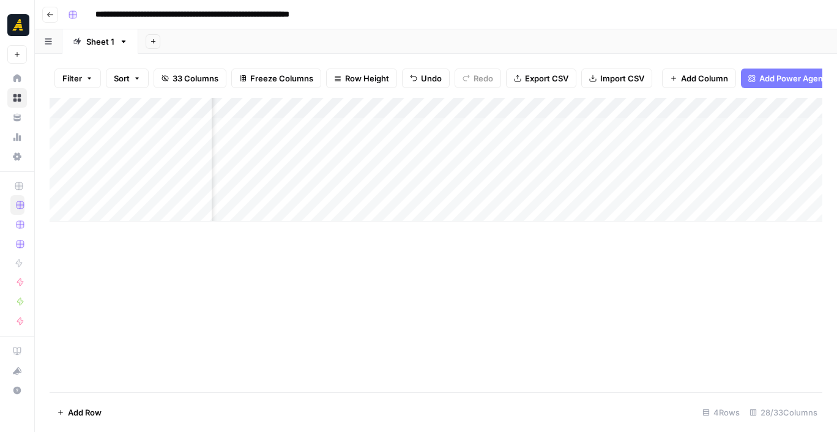
scroll to position [0, 1707]
click at [591, 145] on div "Add Column" at bounding box center [436, 160] width 772 height 124
click at [591, 145] on div at bounding box center [622, 145] width 112 height 23
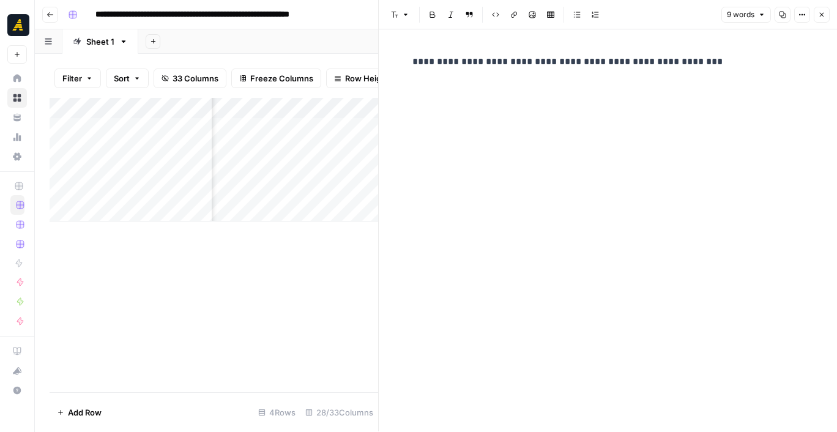
click at [714, 56] on p "**********" at bounding box center [607, 62] width 391 height 16
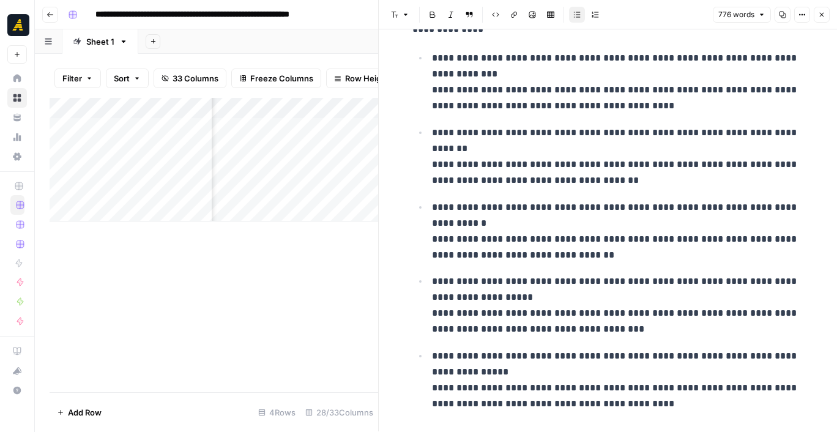
click at [824, 15] on span "Close" at bounding box center [824, 15] width 1 height 1
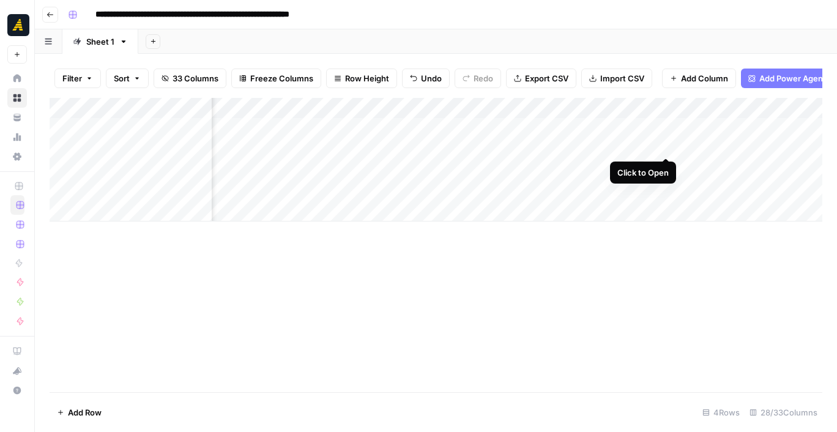
scroll to position [0, 1848]
click at [704, 144] on div "Add Column" at bounding box center [436, 160] width 772 height 124
click at [540, 146] on div "Add Column" at bounding box center [436, 160] width 772 height 124
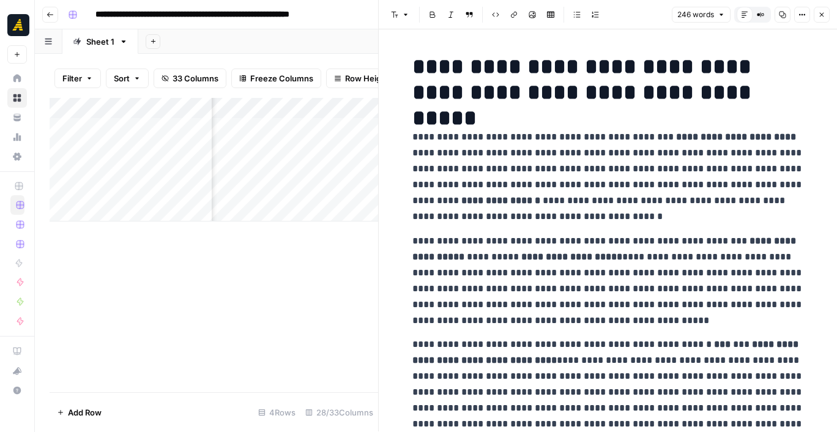
click at [821, 18] on button "Close" at bounding box center [821, 15] width 16 height 16
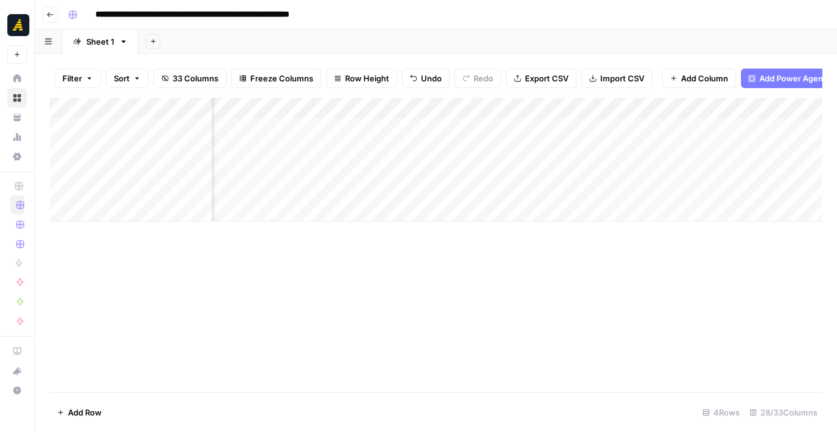
scroll to position [0, 1199]
click at [484, 144] on div "Add Column" at bounding box center [436, 160] width 772 height 124
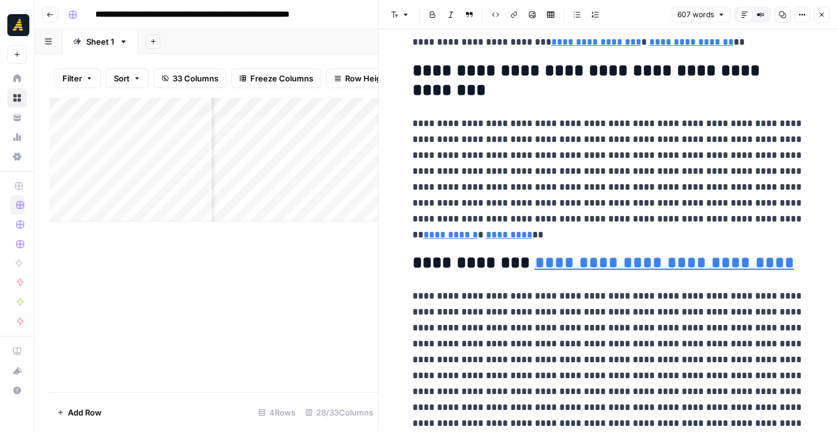
scroll to position [981, 0]
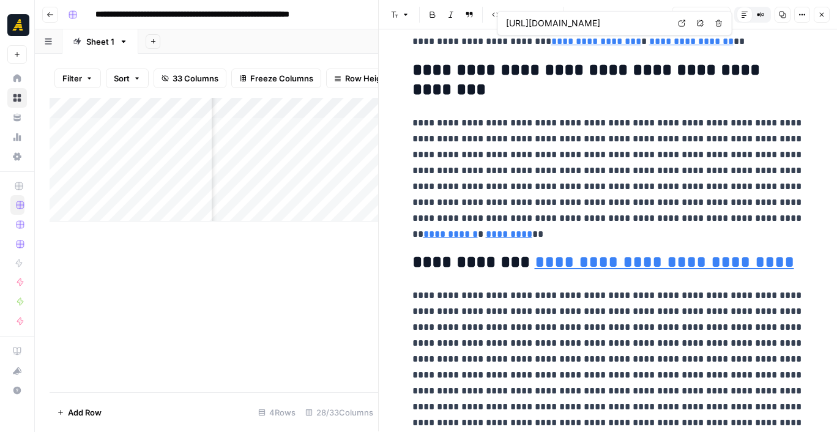
click at [827, 13] on button "Close" at bounding box center [821, 15] width 16 height 16
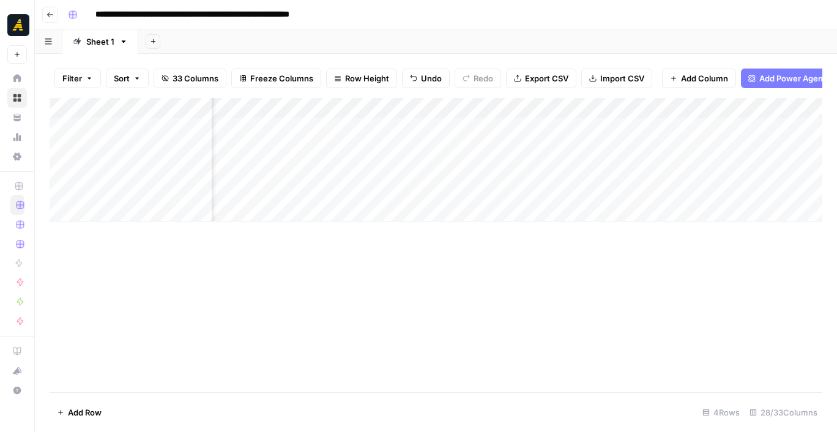
scroll to position [0, 1275]
click at [550, 146] on div "Add Column" at bounding box center [436, 160] width 772 height 124
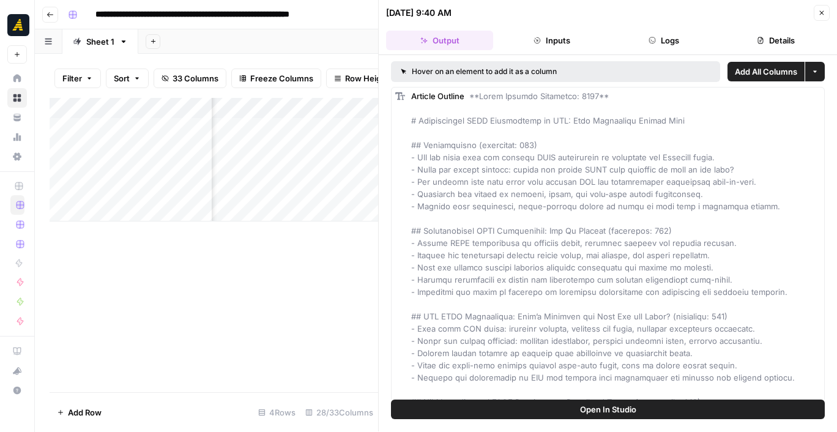
click at [821, 12] on icon "button" at bounding box center [821, 12] width 7 height 7
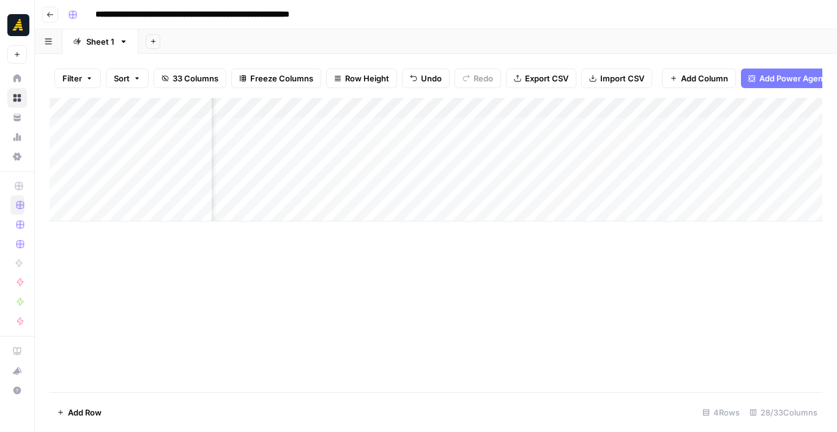
scroll to position [0, 1339]
click at [617, 144] on div "Add Column" at bounding box center [436, 160] width 772 height 124
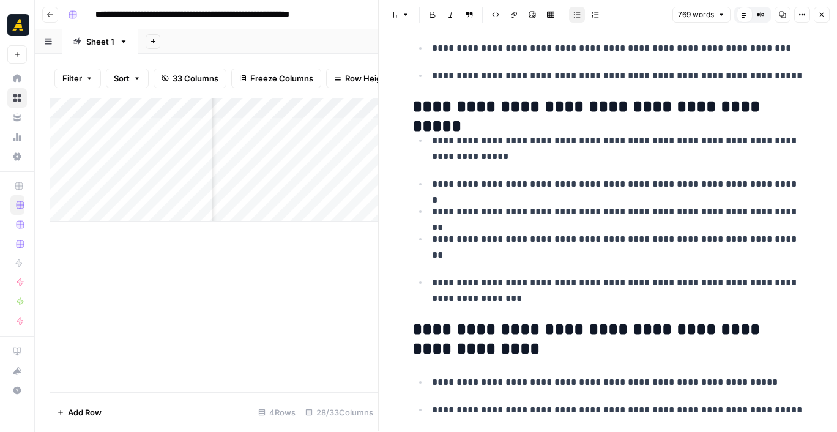
scroll to position [1473, 0]
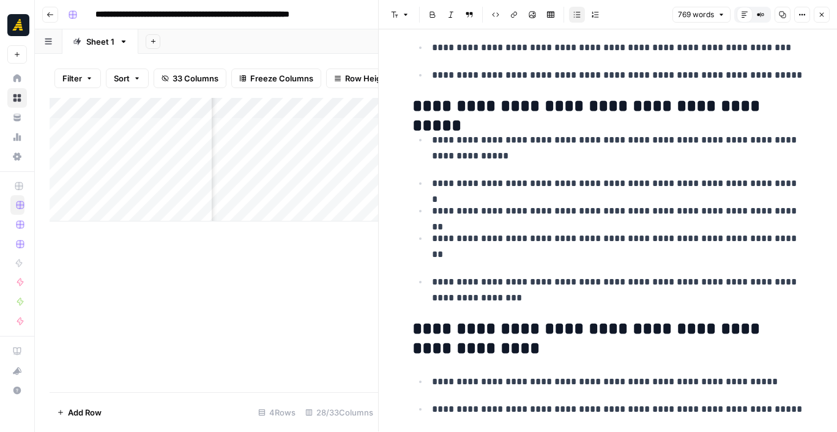
click at [818, 15] on icon "button" at bounding box center [821, 14] width 7 height 7
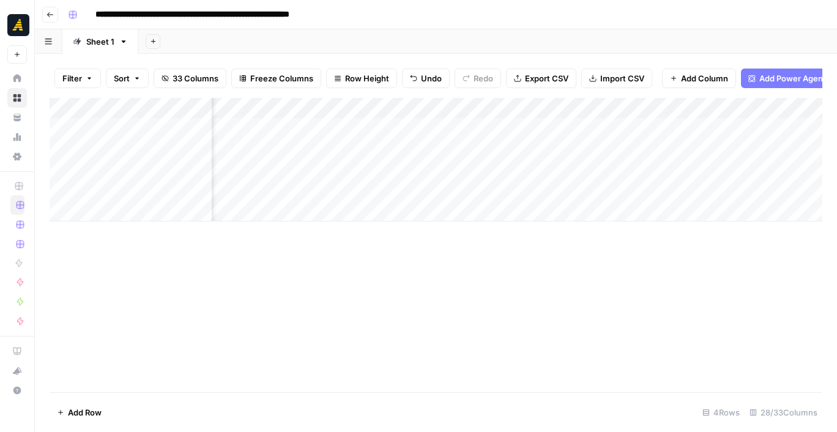
scroll to position [0, 1630]
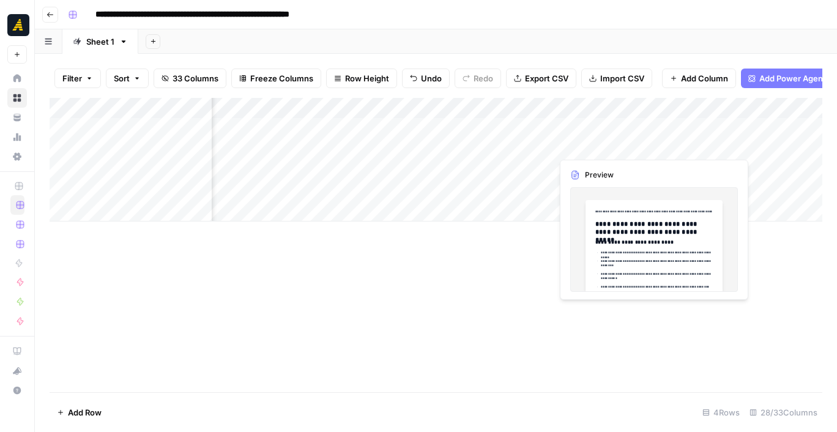
click at [682, 141] on div "Add Column" at bounding box center [436, 160] width 772 height 124
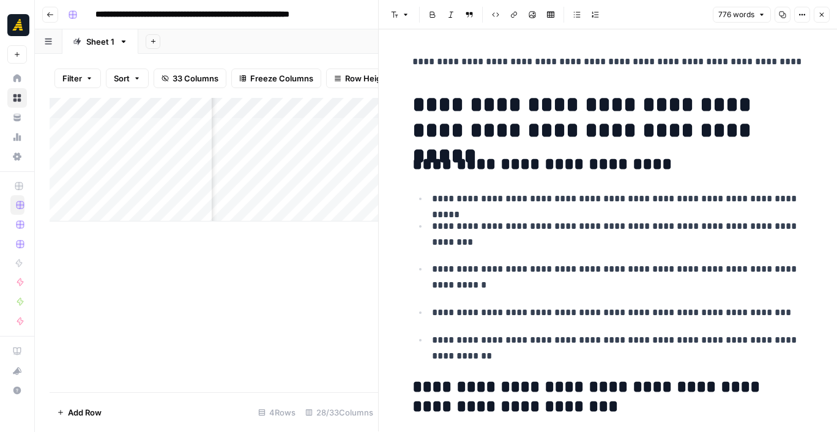
click at [770, 62] on p "**********" at bounding box center [607, 62] width 391 height 16
drag, startPoint x: 795, startPoint y: 65, endPoint x: 395, endPoint y: 71, distance: 400.0
click at [416, 64] on p "**********" at bounding box center [607, 62] width 391 height 16
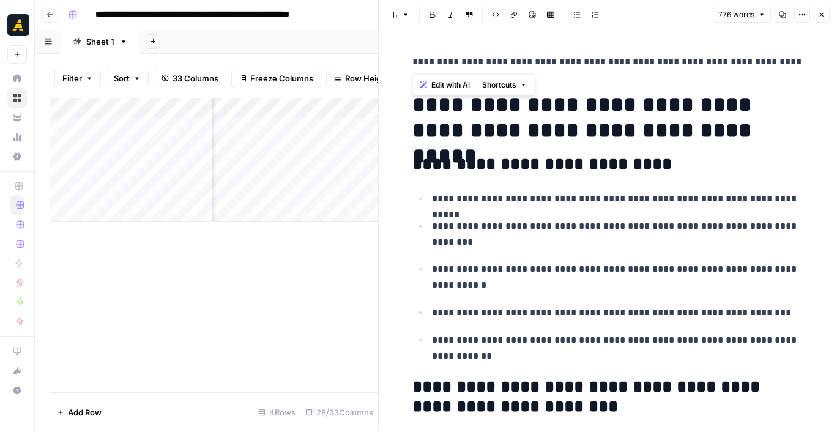
click at [416, 64] on p "**********" at bounding box center [607, 62] width 391 height 16
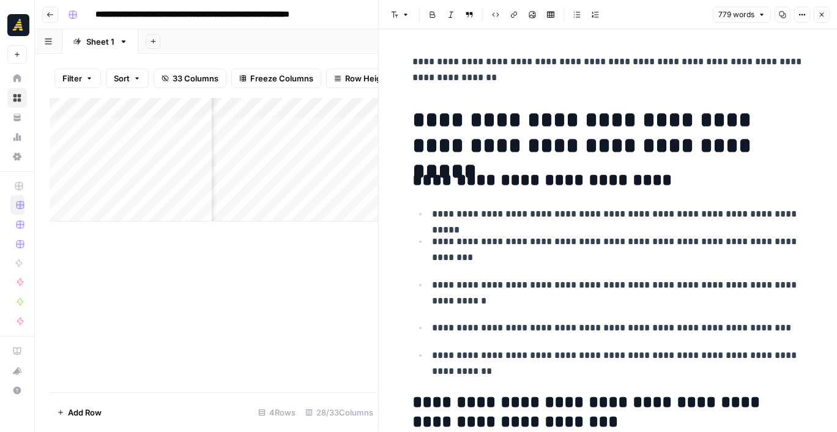
click at [827, 21] on button "Close" at bounding box center [821, 15] width 16 height 16
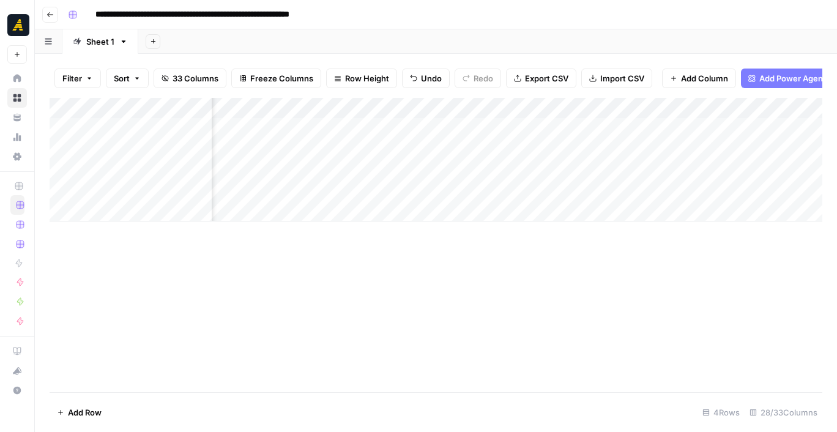
scroll to position [0, 1814]
click at [739, 144] on div "Add Column" at bounding box center [436, 160] width 772 height 124
click at [591, 144] on div "Add Column" at bounding box center [436, 160] width 772 height 124
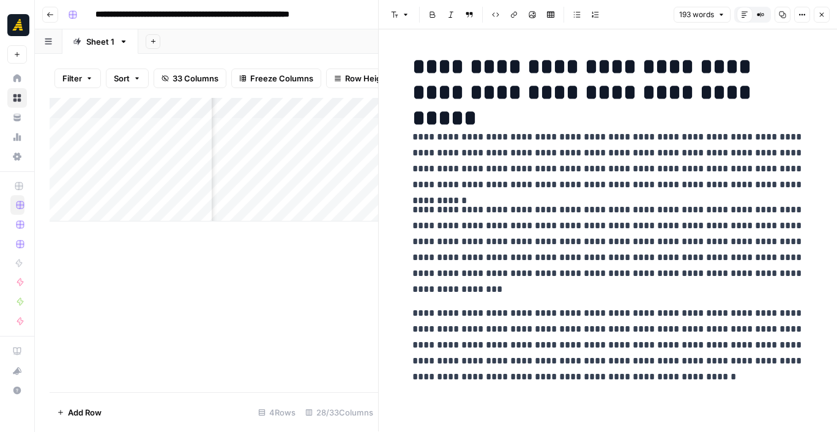
click at [818, 16] on icon "button" at bounding box center [821, 14] width 7 height 7
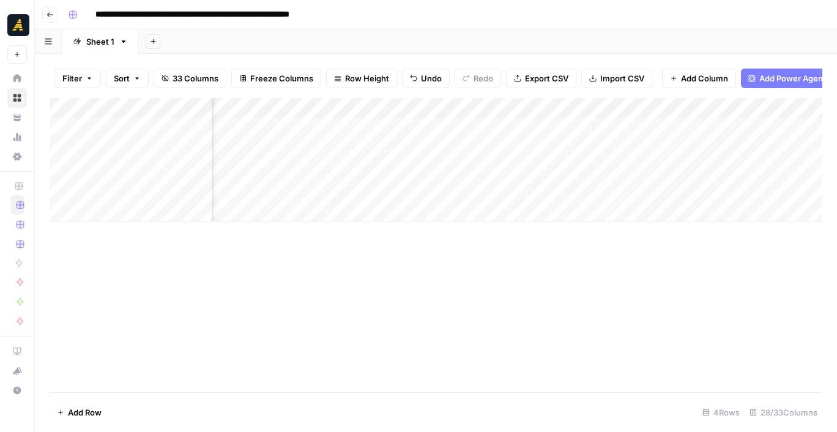
scroll to position [0, 2011]
click at [331, 146] on div "Add Column" at bounding box center [436, 160] width 772 height 124
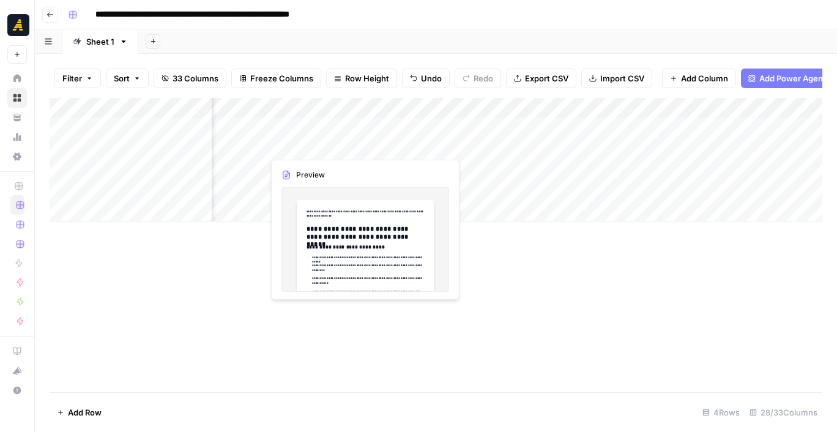
click at [331, 146] on div "Add Column" at bounding box center [436, 160] width 772 height 124
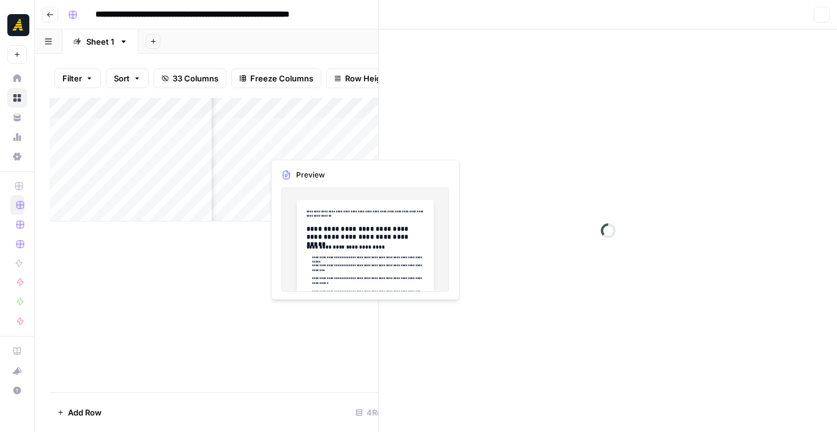
click at [331, 146] on div at bounding box center [319, 145] width 112 height 23
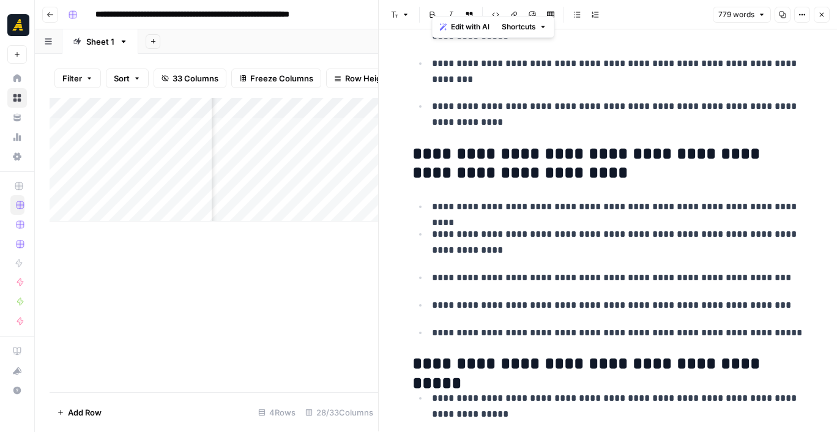
drag, startPoint x: 638, startPoint y: 381, endPoint x: 359, endPoint y: -61, distance: 523.1
click at [359, 0] on html "**********" at bounding box center [418, 216] width 837 height 432
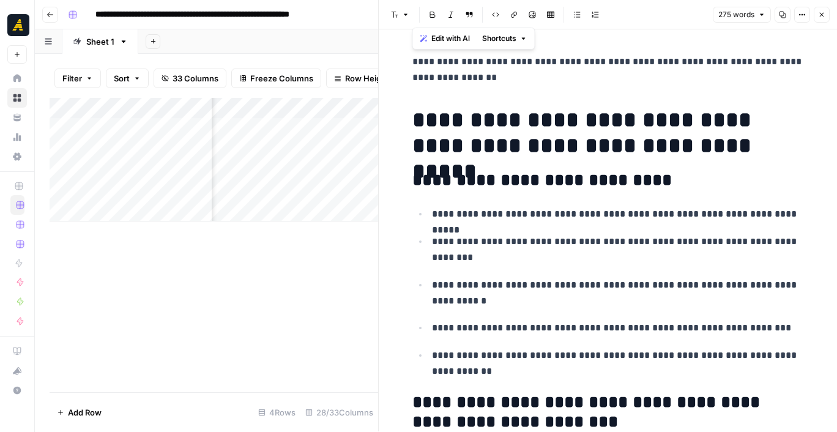
drag, startPoint x: 455, startPoint y: 377, endPoint x: 398, endPoint y: -61, distance: 441.6
click at [398, 0] on html "**********" at bounding box center [418, 216] width 837 height 432
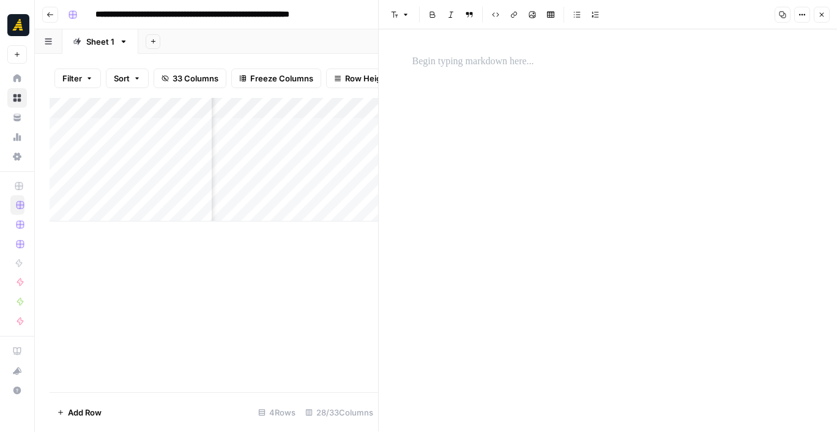
click at [819, 12] on icon "button" at bounding box center [821, 14] width 7 height 7
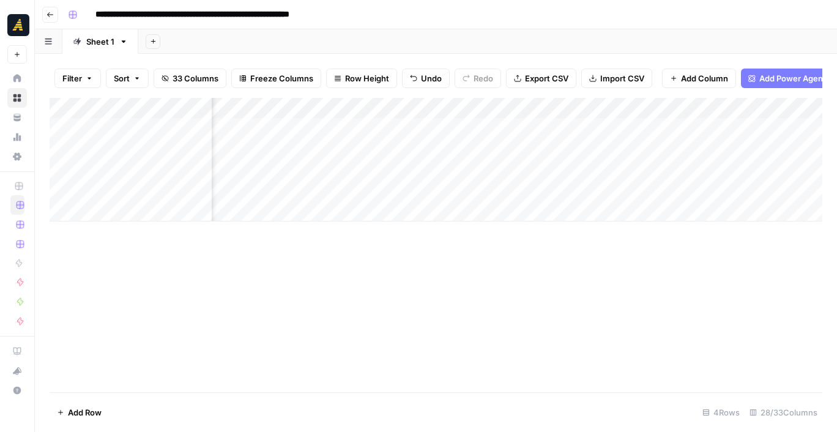
scroll to position [0, 2045]
click at [575, 154] on div "Add Column" at bounding box center [436, 160] width 772 height 124
click at [616, 147] on div "Add Column" at bounding box center [436, 160] width 772 height 124
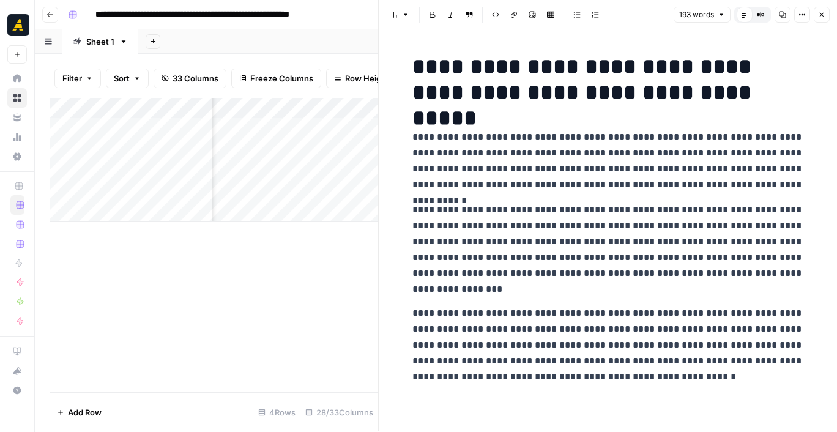
click at [822, 14] on icon "button" at bounding box center [821, 14] width 7 height 7
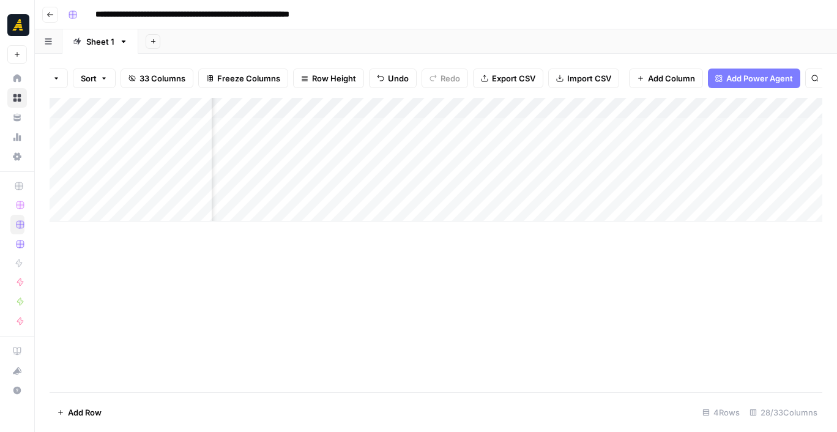
scroll to position [0, 2039]
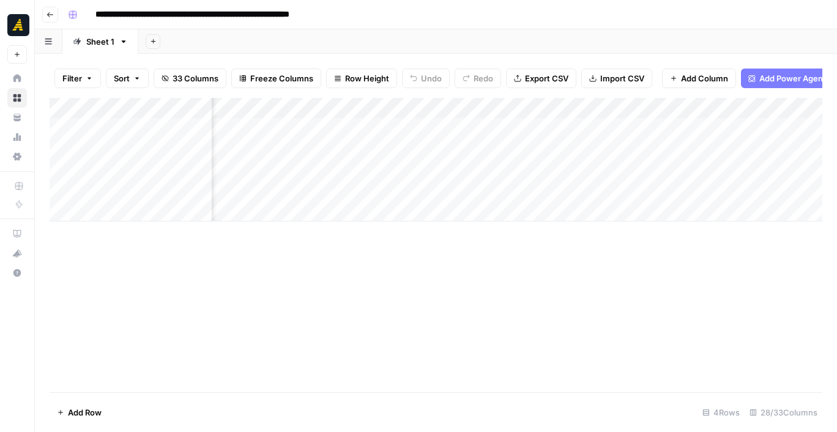
scroll to position [0, 1835]
click at [499, 143] on div "Add Column" at bounding box center [436, 160] width 772 height 124
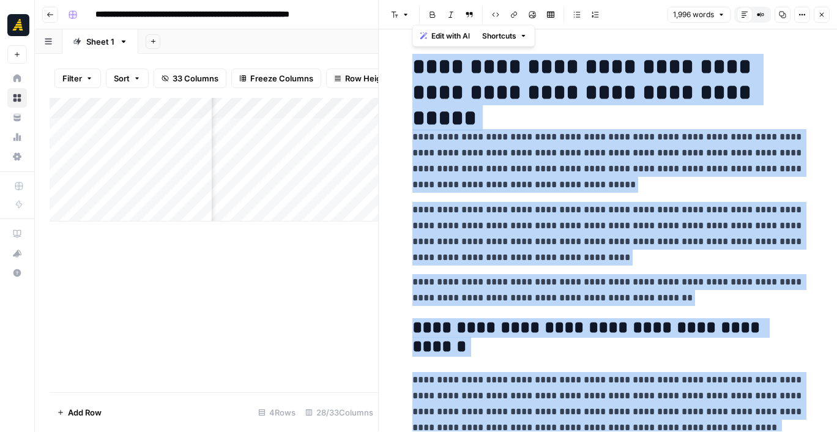
drag, startPoint x: 541, startPoint y: 387, endPoint x: 371, endPoint y: -61, distance: 478.6
click at [371, 0] on html "**********" at bounding box center [418, 216] width 837 height 432
copy div "**********"
click at [126, 142] on div "Add Column" at bounding box center [214, 160] width 328 height 124
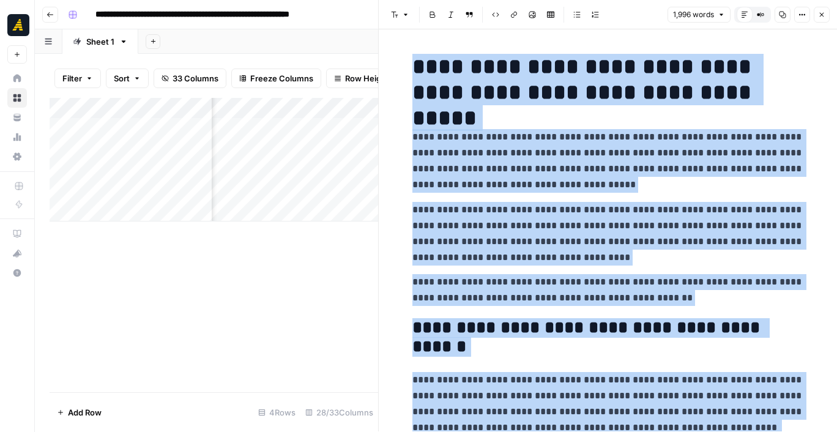
click at [126, 142] on div "Add Column" at bounding box center [214, 160] width 328 height 124
click at [126, 142] on textarea "**********" at bounding box center [166, 146] width 196 height 17
